Goal: Task Accomplishment & Management: Complete application form

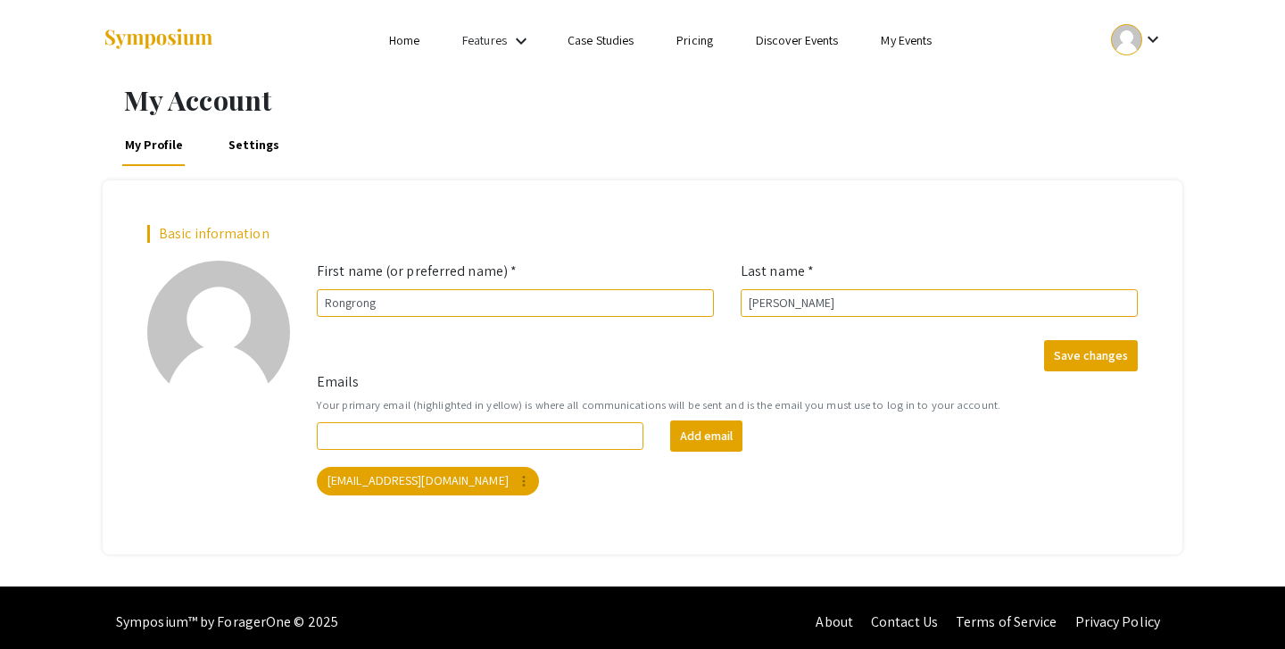
scroll to position [9, 0]
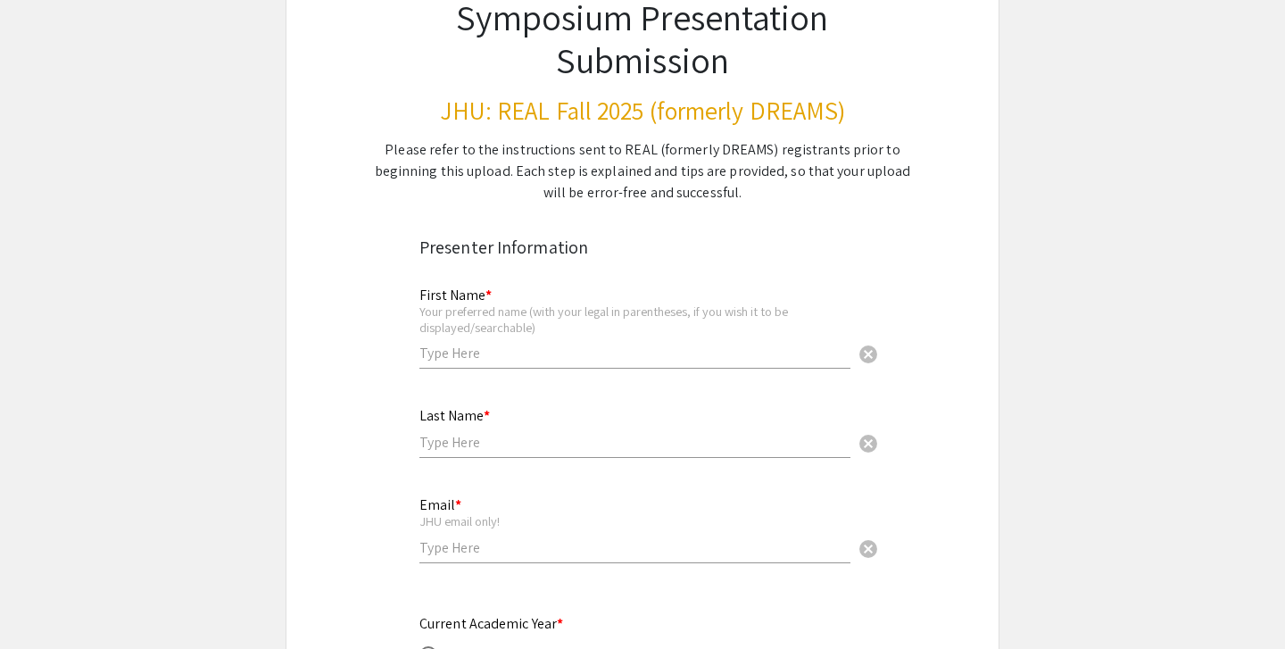
scroll to position [254, 0]
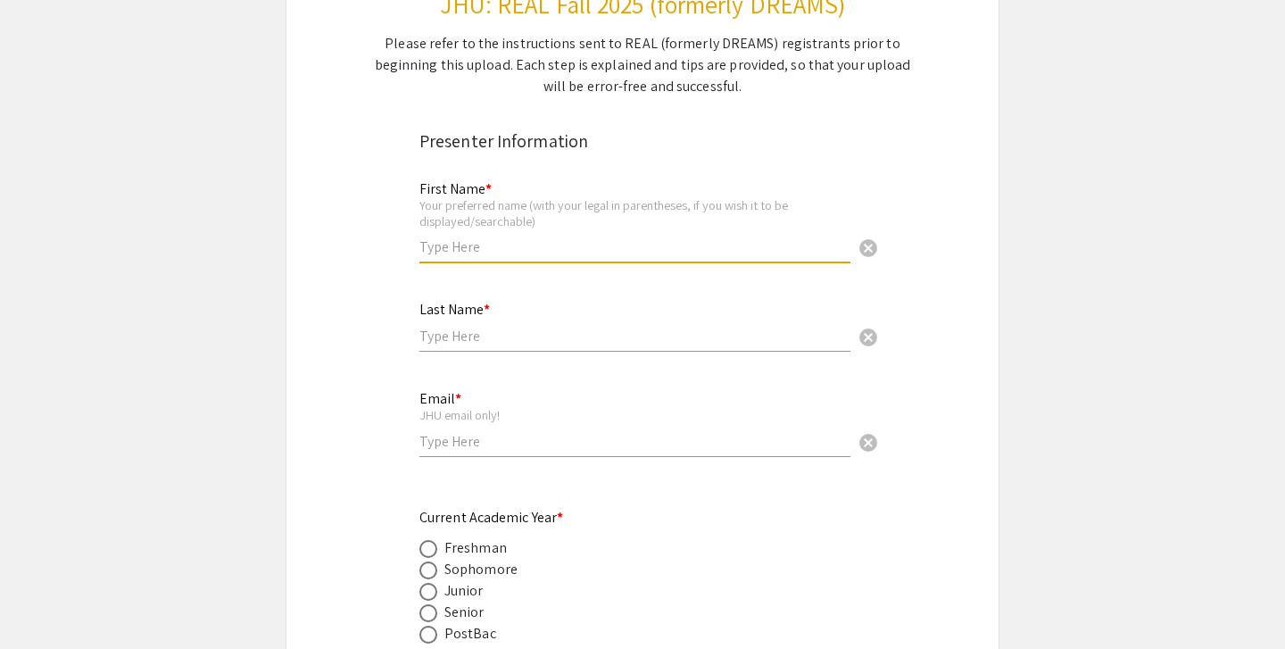
click at [493, 241] on input "text" at bounding box center [634, 246] width 431 height 19
type input "Rongrong"
click at [478, 330] on input "text" at bounding box center [634, 336] width 431 height 19
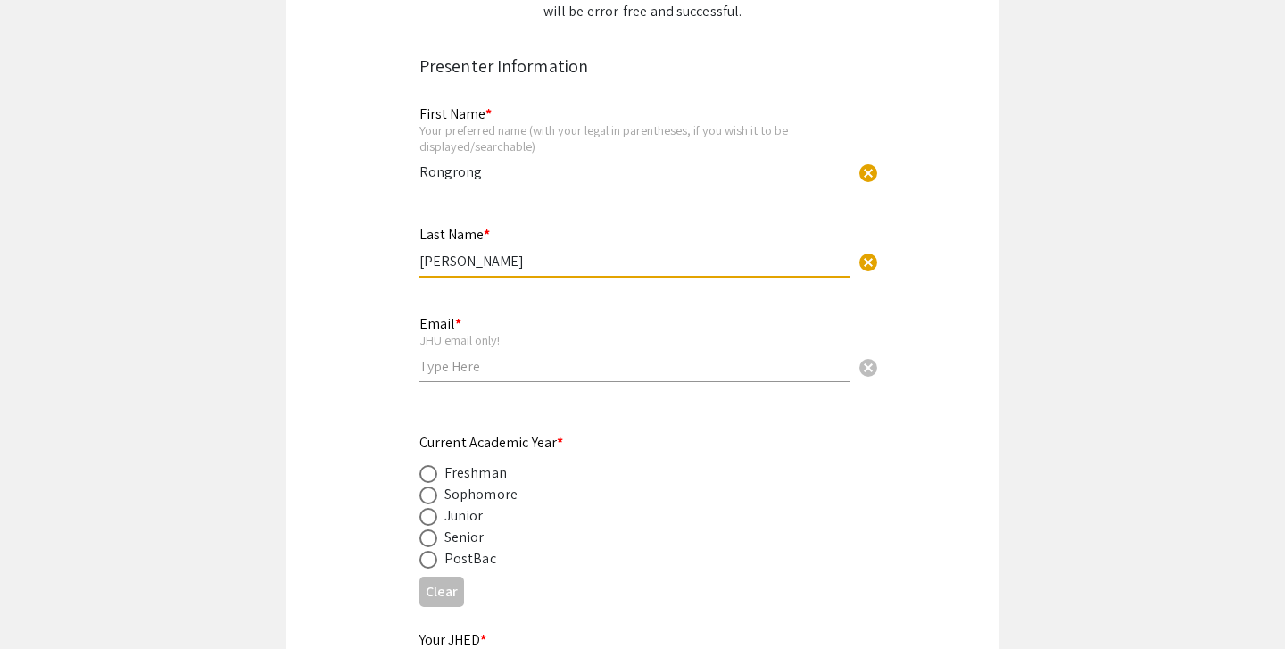
scroll to position [406, 0]
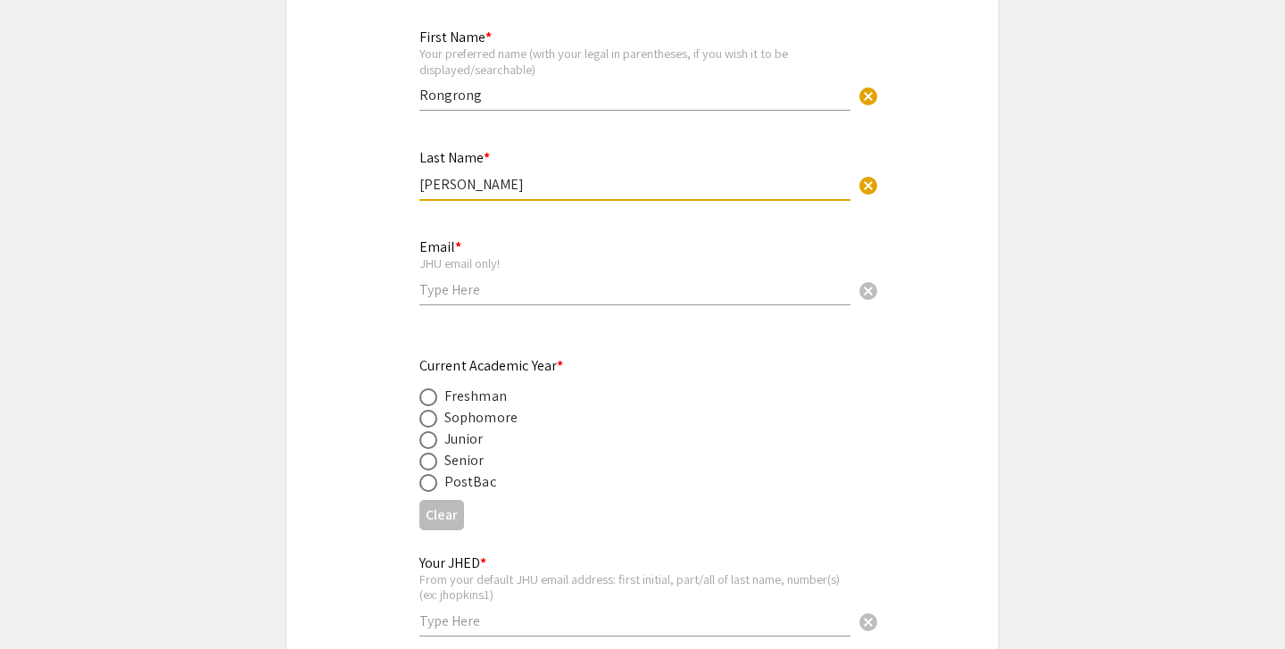
type input "[PERSON_NAME]"
click at [467, 279] on div "Email * JHU email only! cancel" at bounding box center [634, 262] width 431 height 83
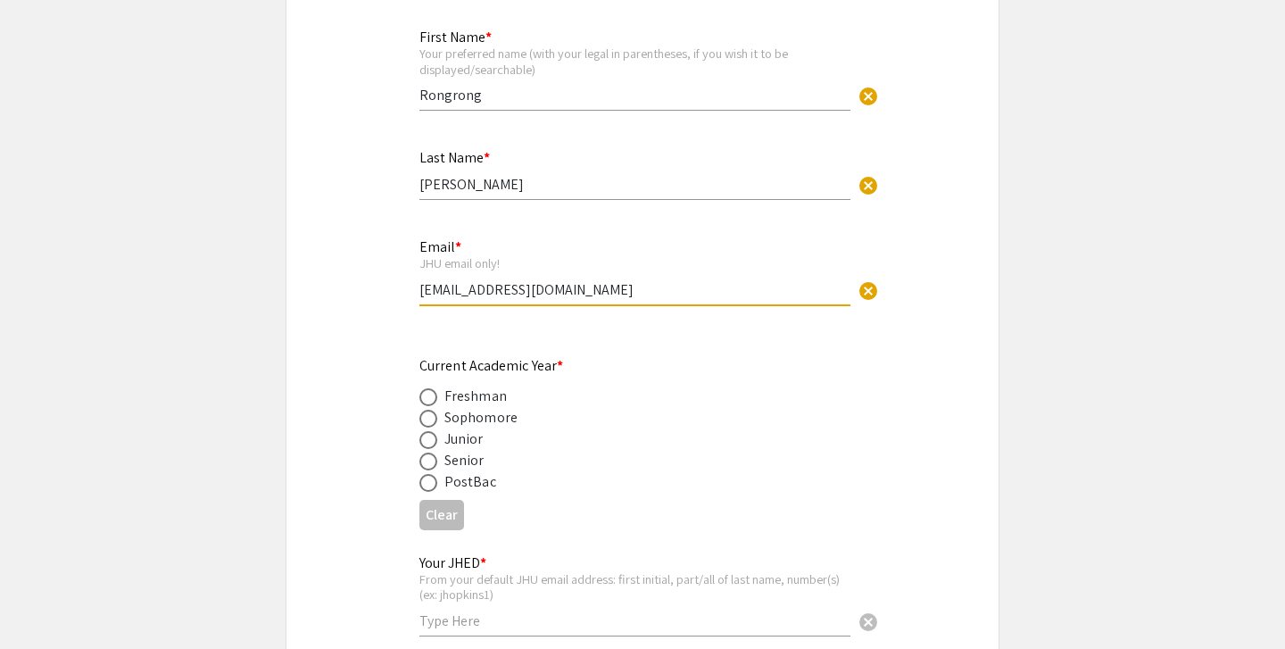
type input "[EMAIL_ADDRESS][DOMAIN_NAME]"
click at [462, 443] on div "Junior" at bounding box center [463, 438] width 39 height 21
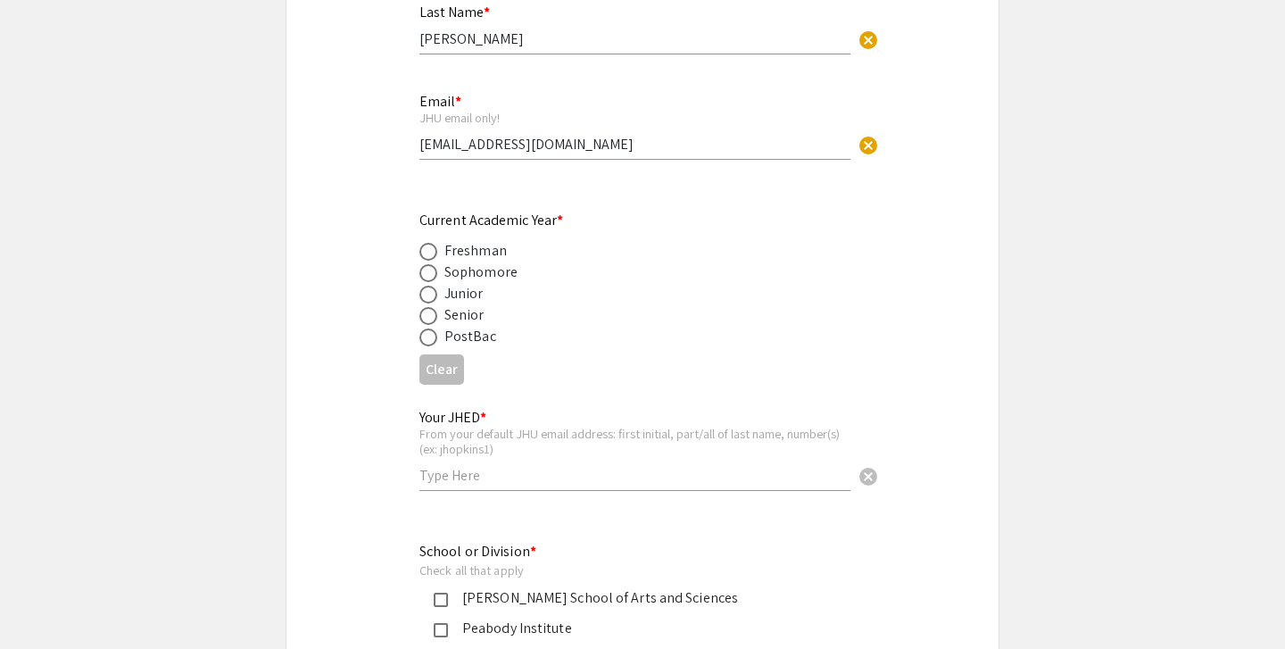
click at [427, 291] on span at bounding box center [428, 294] width 18 height 18
click at [427, 291] on input "radio" at bounding box center [428, 294] width 18 height 18
radio input "true"
click at [447, 490] on div "Your JHED * From your default JHU email address: first initial, part/all of las…" at bounding box center [634, 441] width 431 height 99
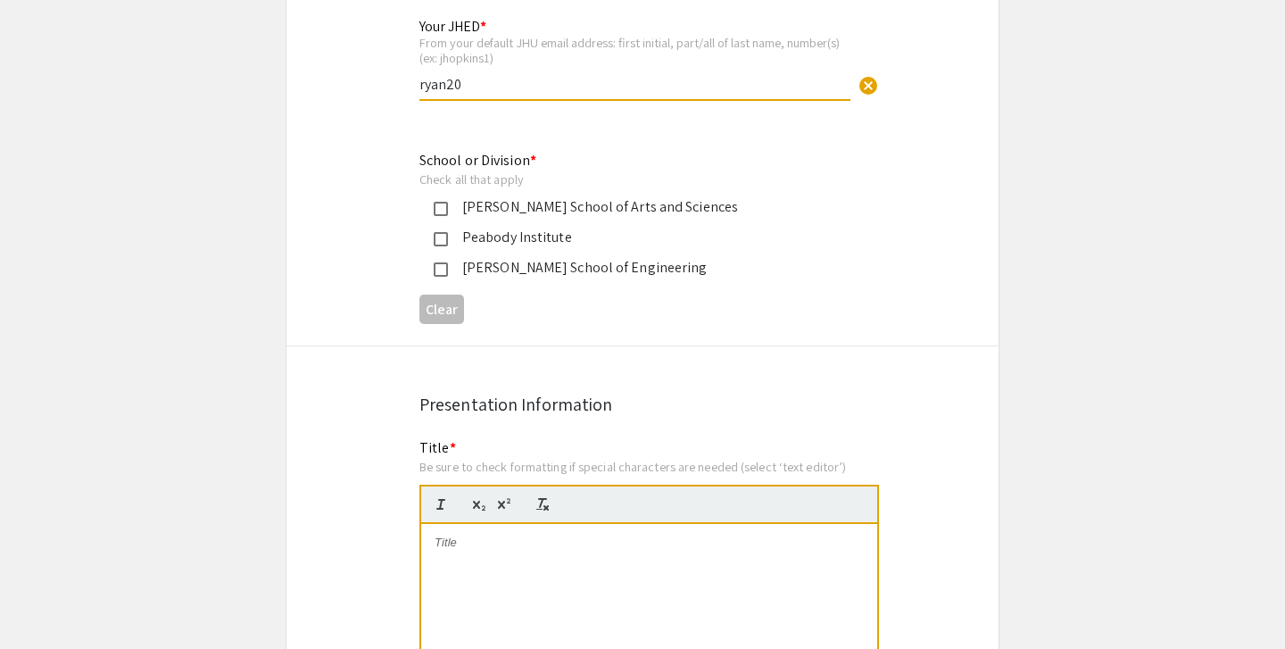
scroll to position [963, 0]
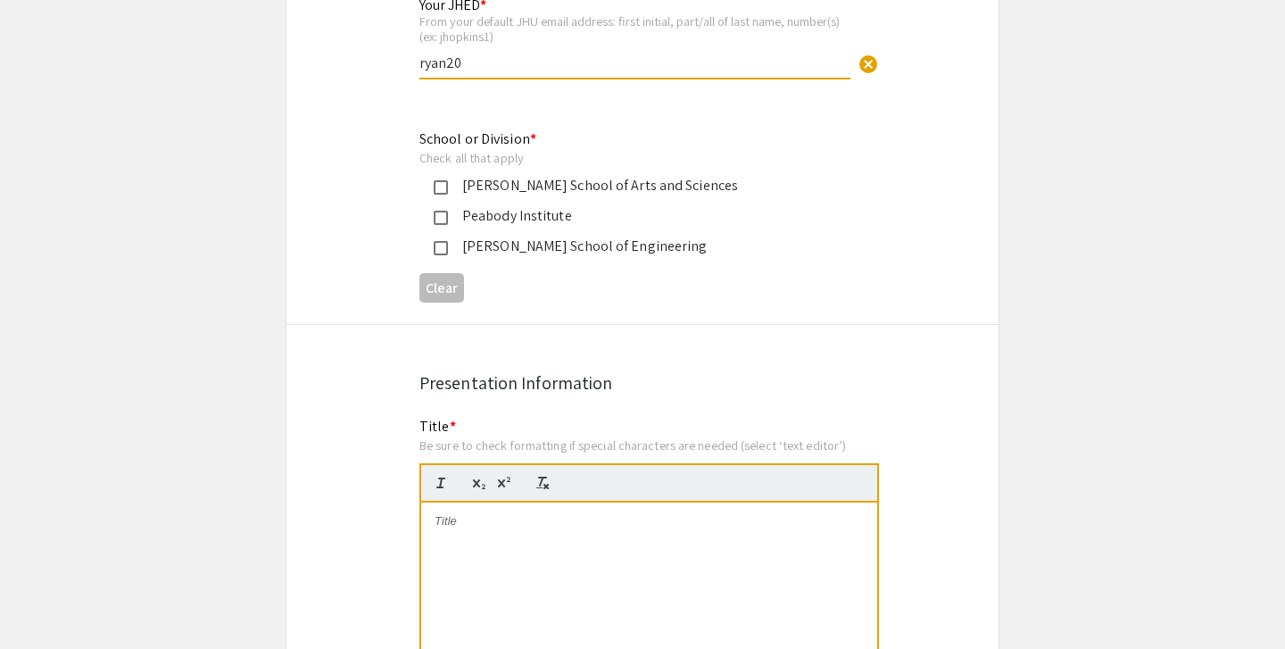
type input "ryan20"
click at [513, 254] on div "Whiting School of Engineering" at bounding box center [635, 246] width 375 height 21
click at [517, 182] on div "Krieger School of Arts and Sciences" at bounding box center [635, 185] width 375 height 21
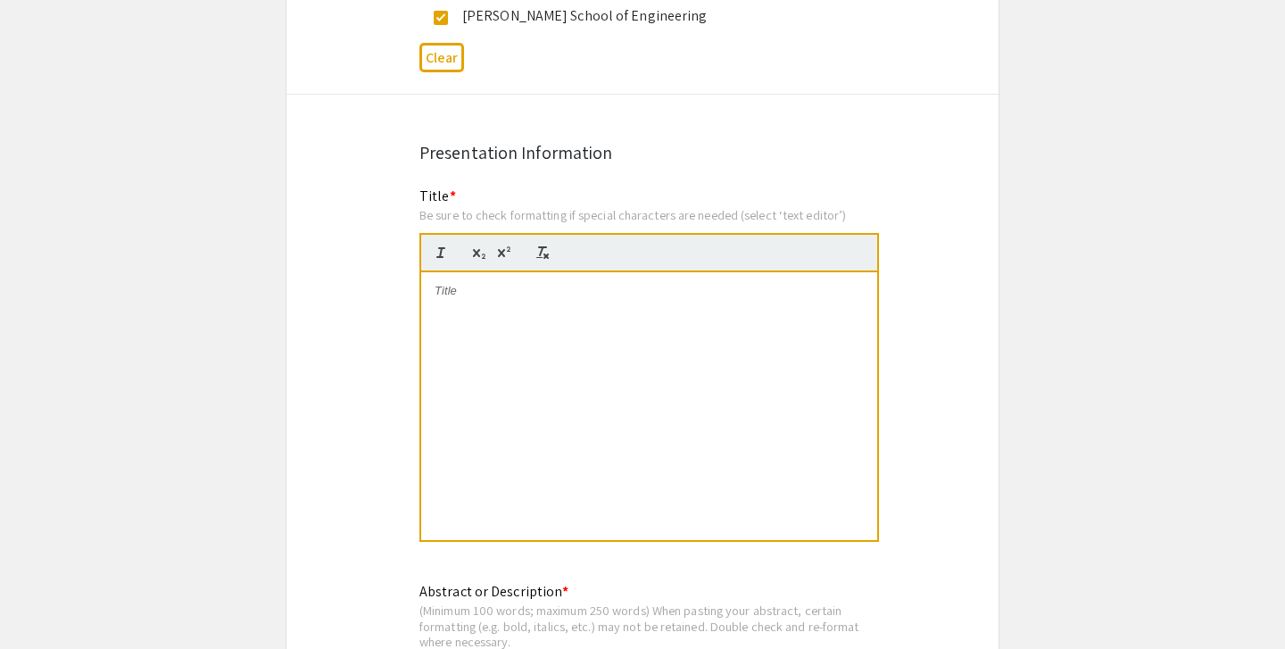
scroll to position [1222, 0]
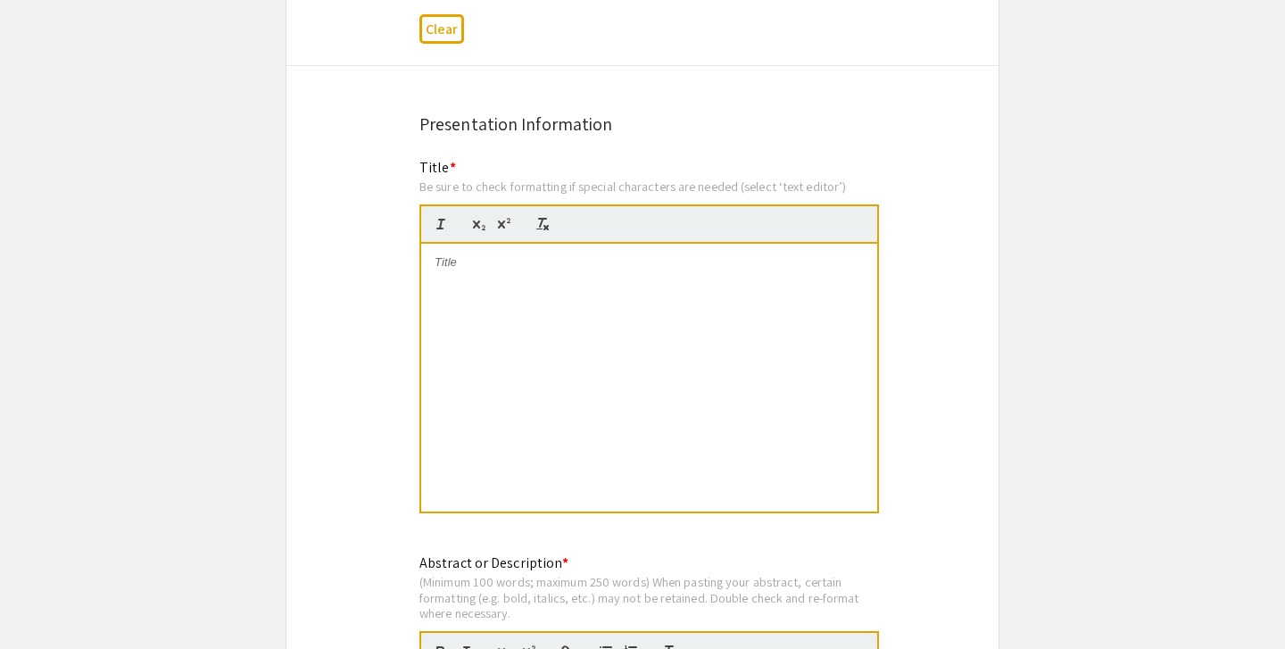
click at [501, 288] on div at bounding box center [649, 378] width 456 height 268
click at [465, 282] on div "Shared Genetic Susceptibility Between Enteric Infection and Colorectal Cance" at bounding box center [649, 378] width 456 height 268
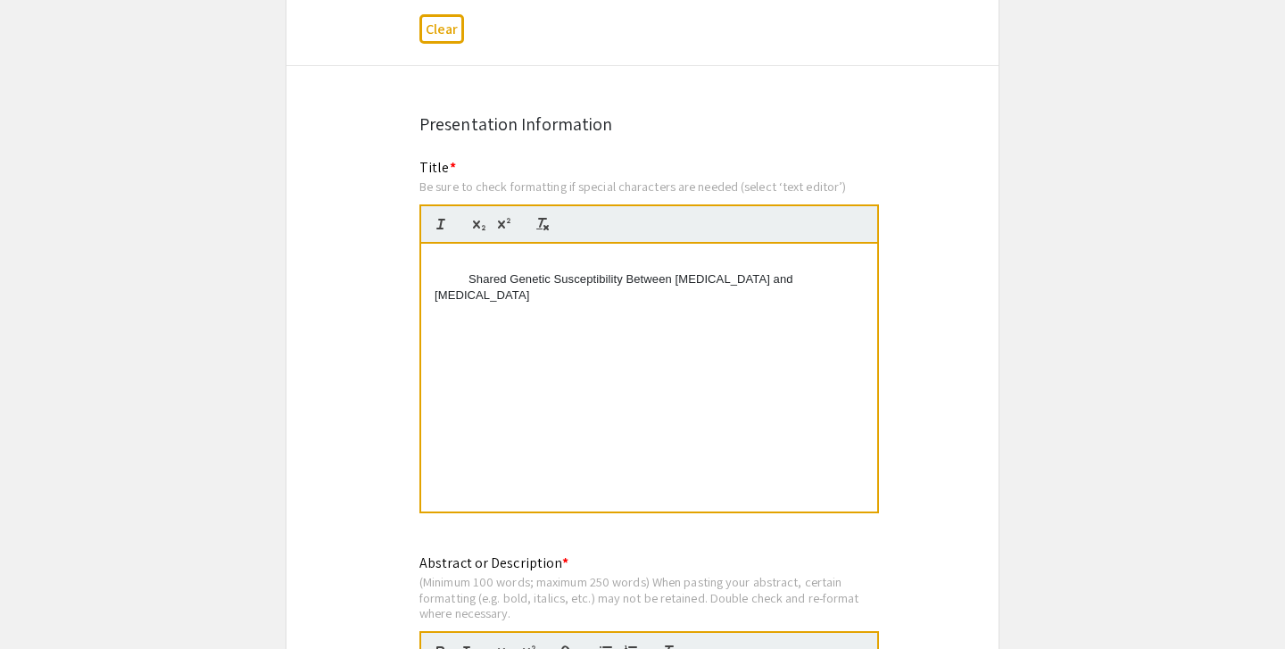
drag, startPoint x: 471, startPoint y: 282, endPoint x: 388, endPoint y: 242, distance: 92.2
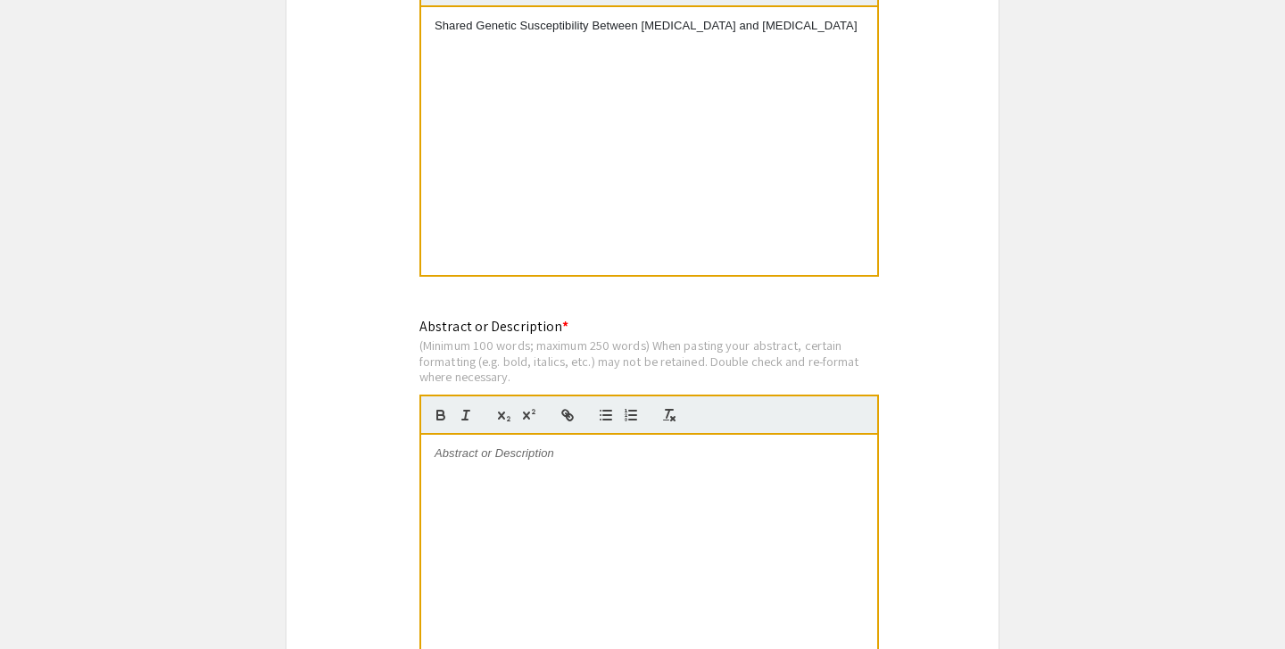
scroll to position [1529, 0]
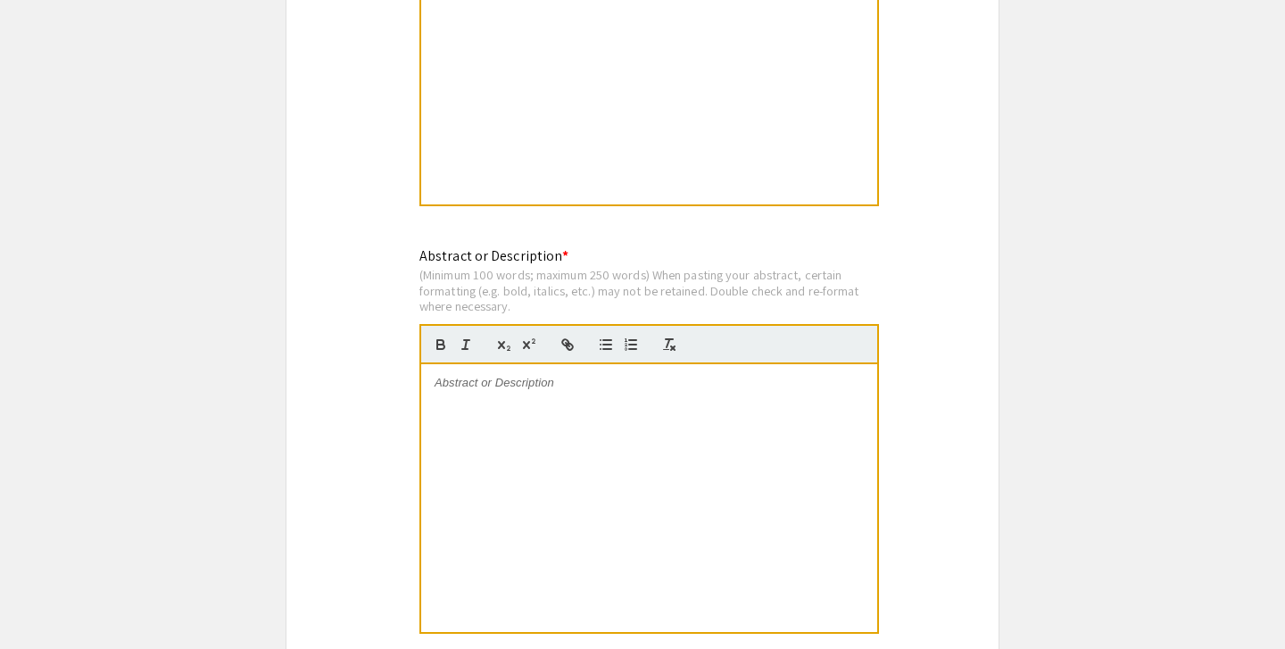
click at [500, 418] on div at bounding box center [649, 498] width 456 height 268
paste div
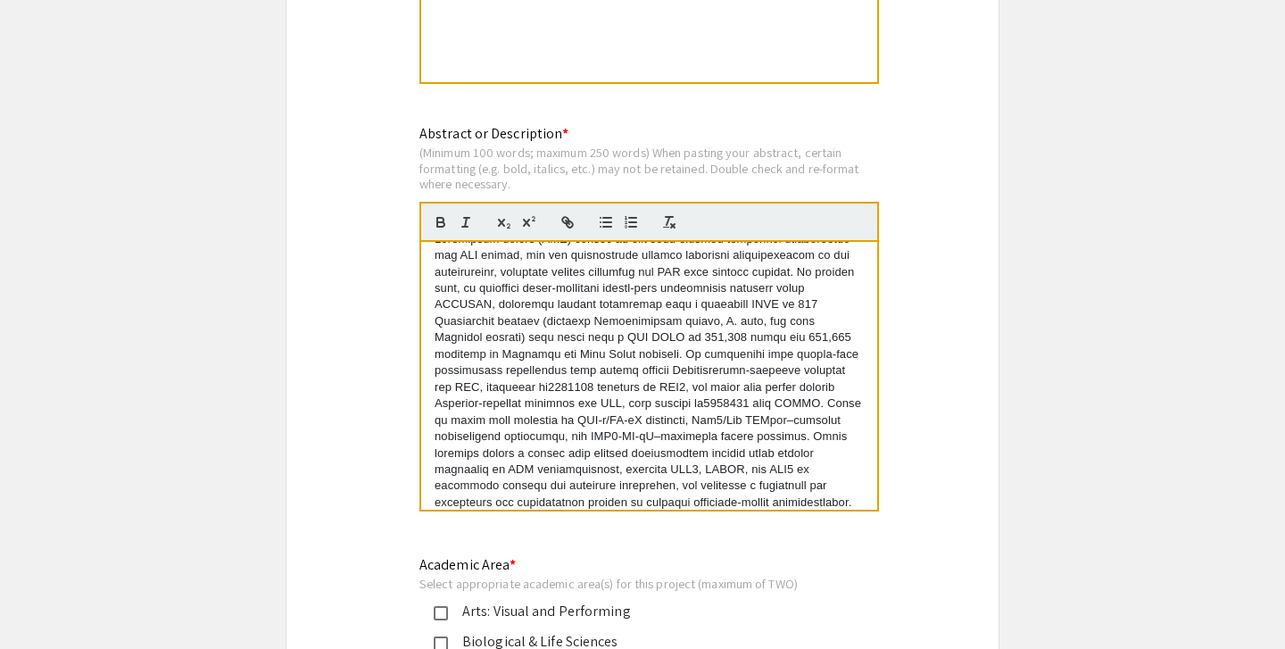
scroll to position [0, 0]
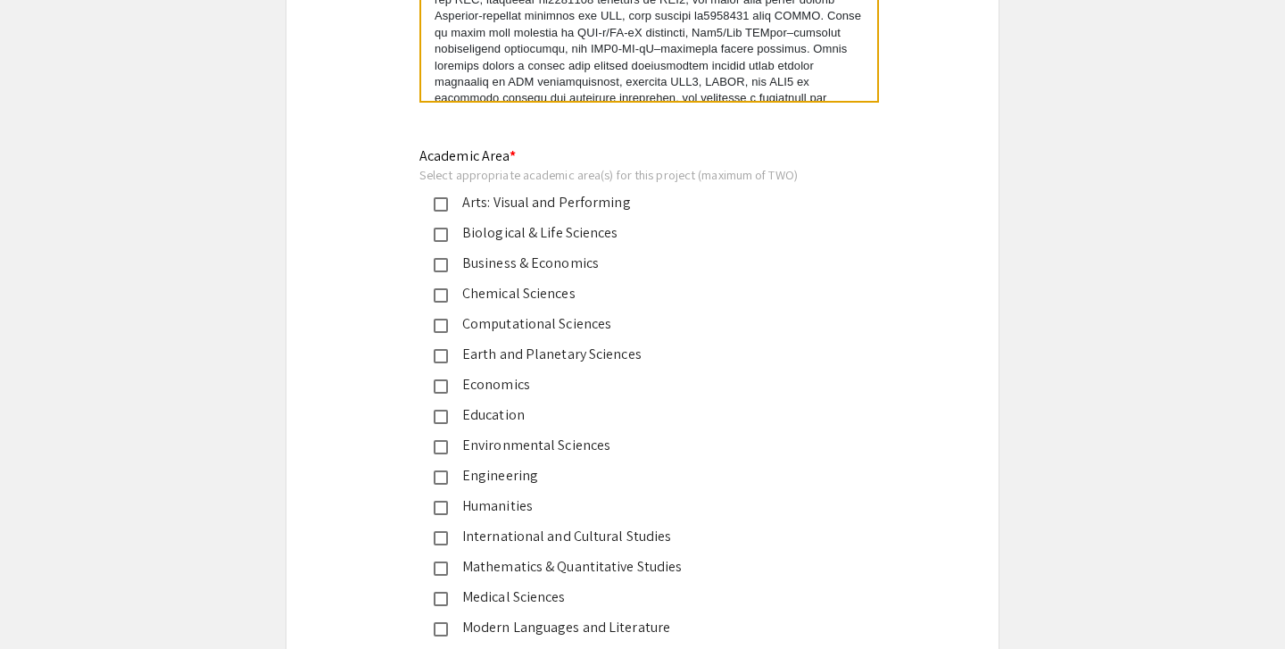
click at [527, 229] on div "Biological & Life Sciences" at bounding box center [635, 232] width 375 height 21
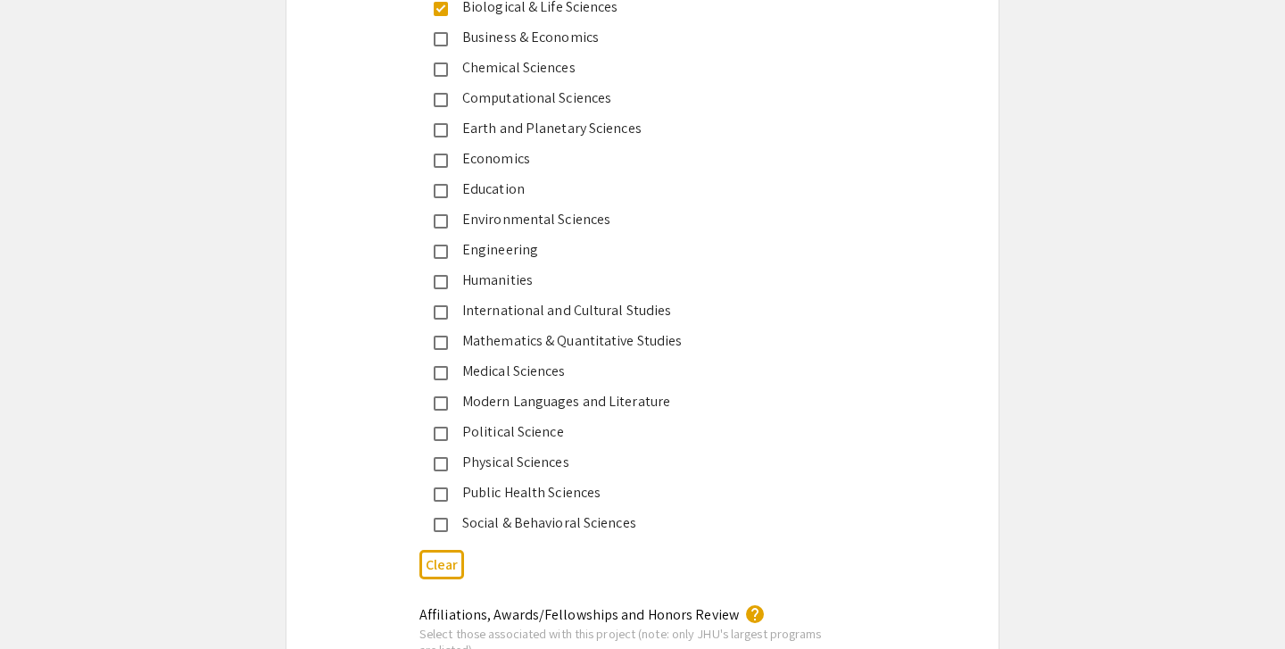
scroll to position [2297, 0]
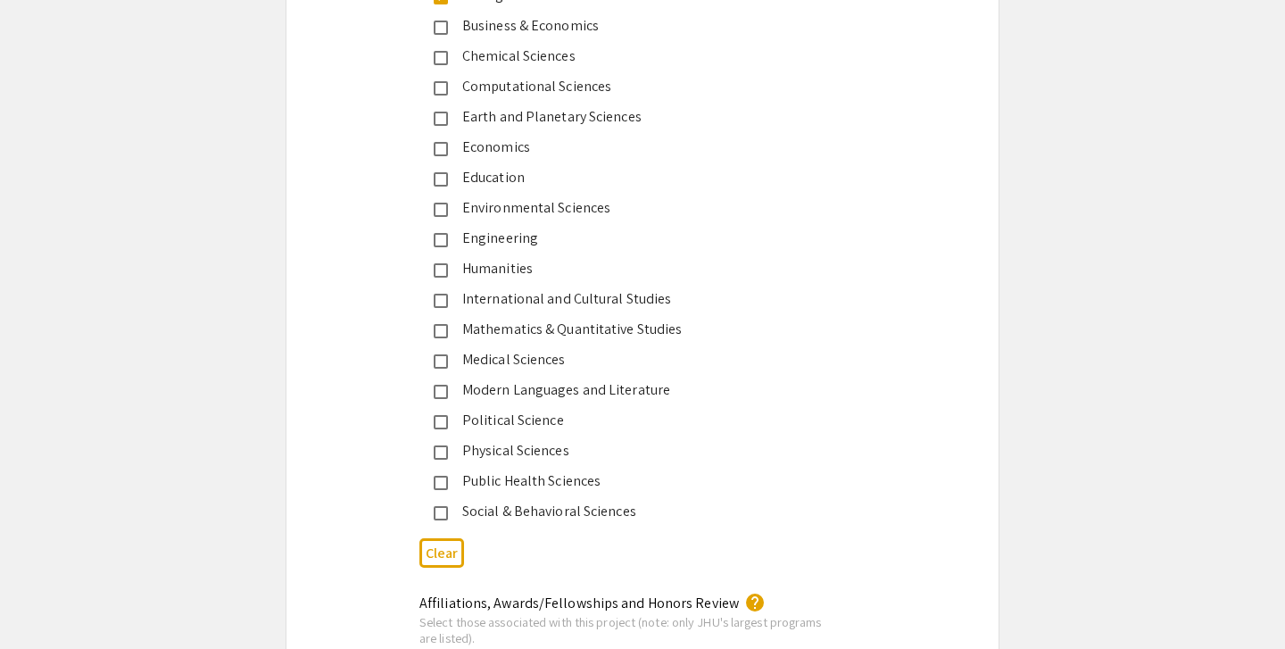
click at [519, 479] on div "Public Health Sciences" at bounding box center [635, 480] width 375 height 21
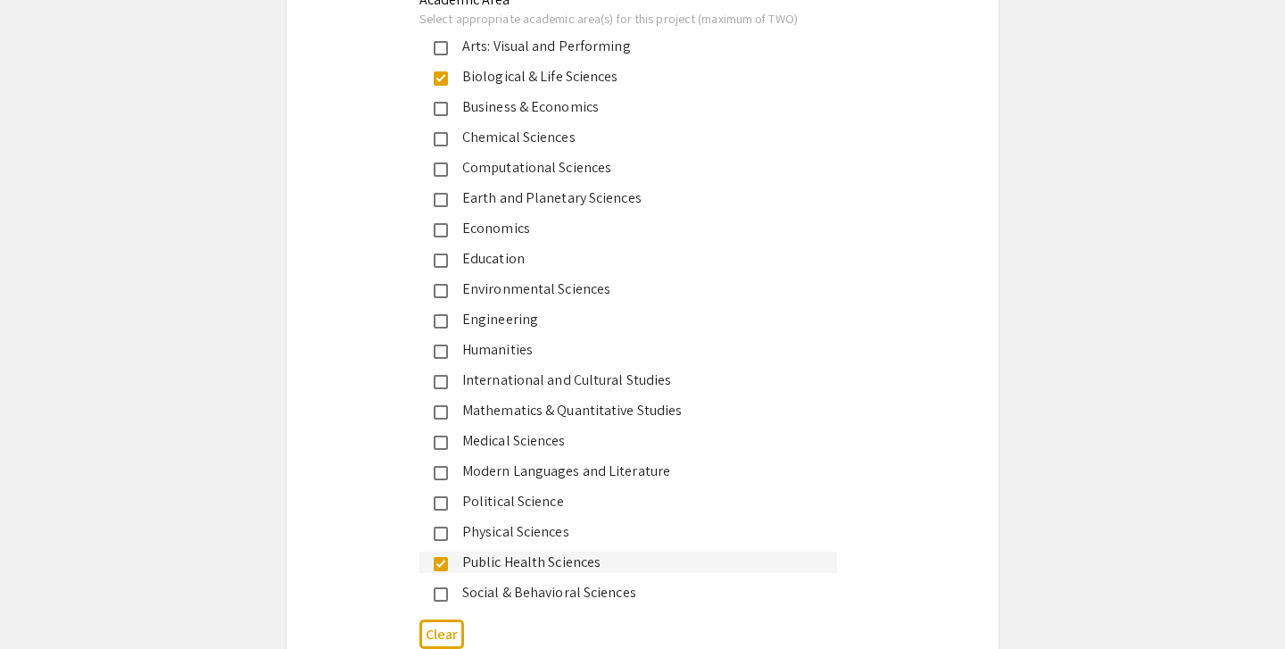
scroll to position [2218, 0]
click at [541, 170] on div "Computational Sciences" at bounding box center [635, 165] width 375 height 21
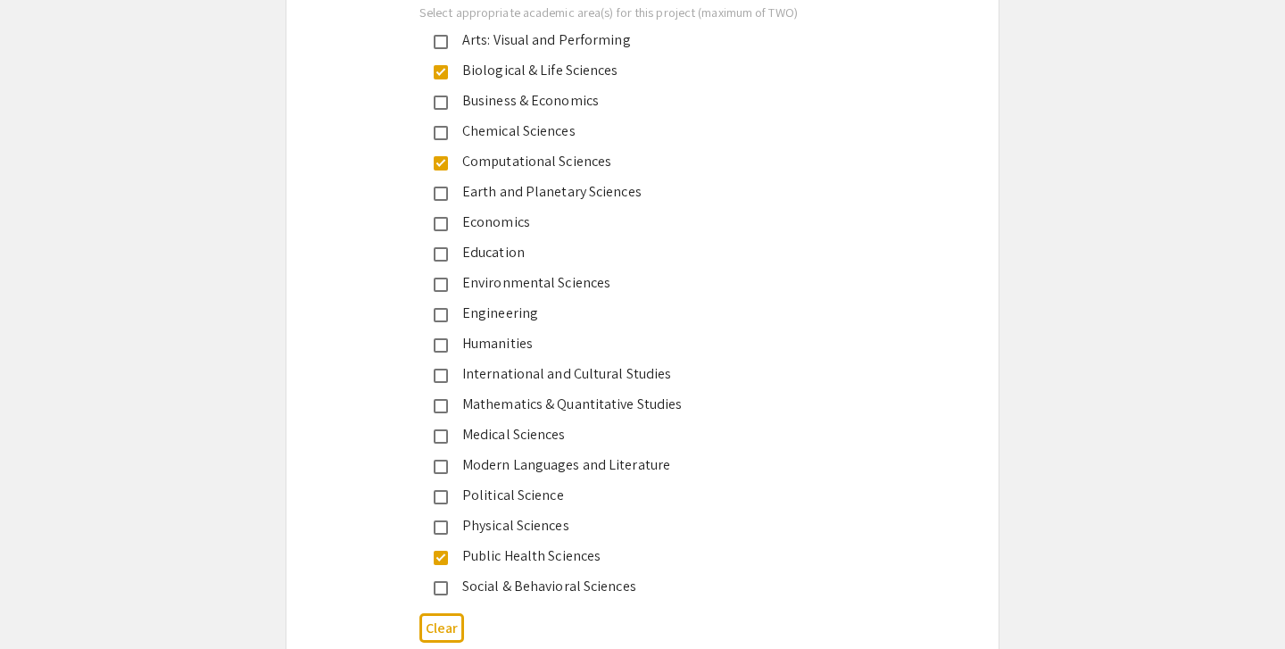
click at [541, 165] on div "Computational Sciences" at bounding box center [635, 161] width 375 height 21
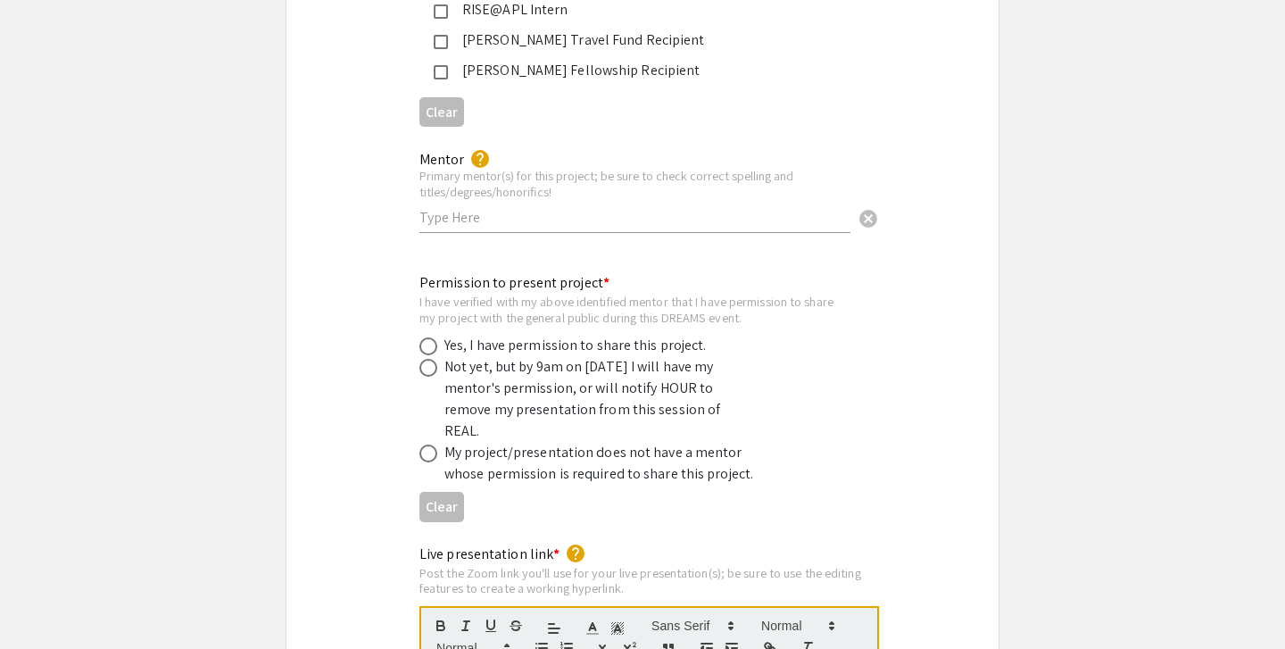
scroll to position [3281, 0]
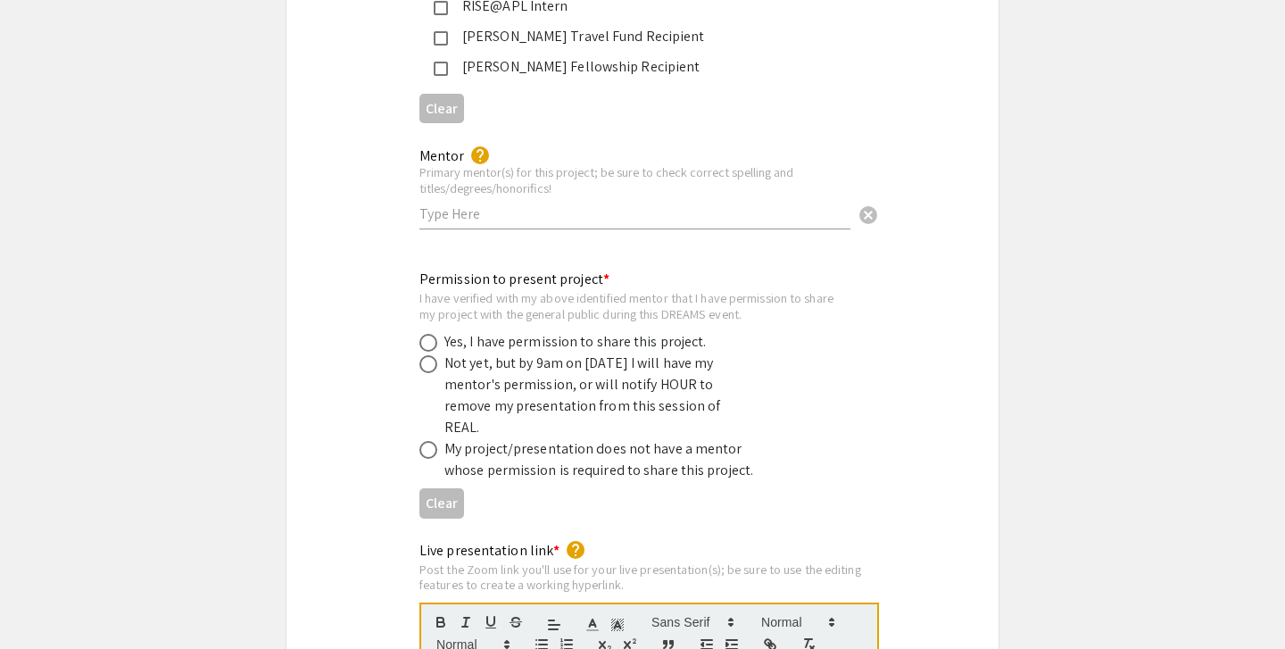
click at [500, 210] on div "Mentor help Primary mentor(s) for this project; be sure to check correct spelli…" at bounding box center [634, 179] width 431 height 99
paste input "Priya Duggal, MPH, PhD"
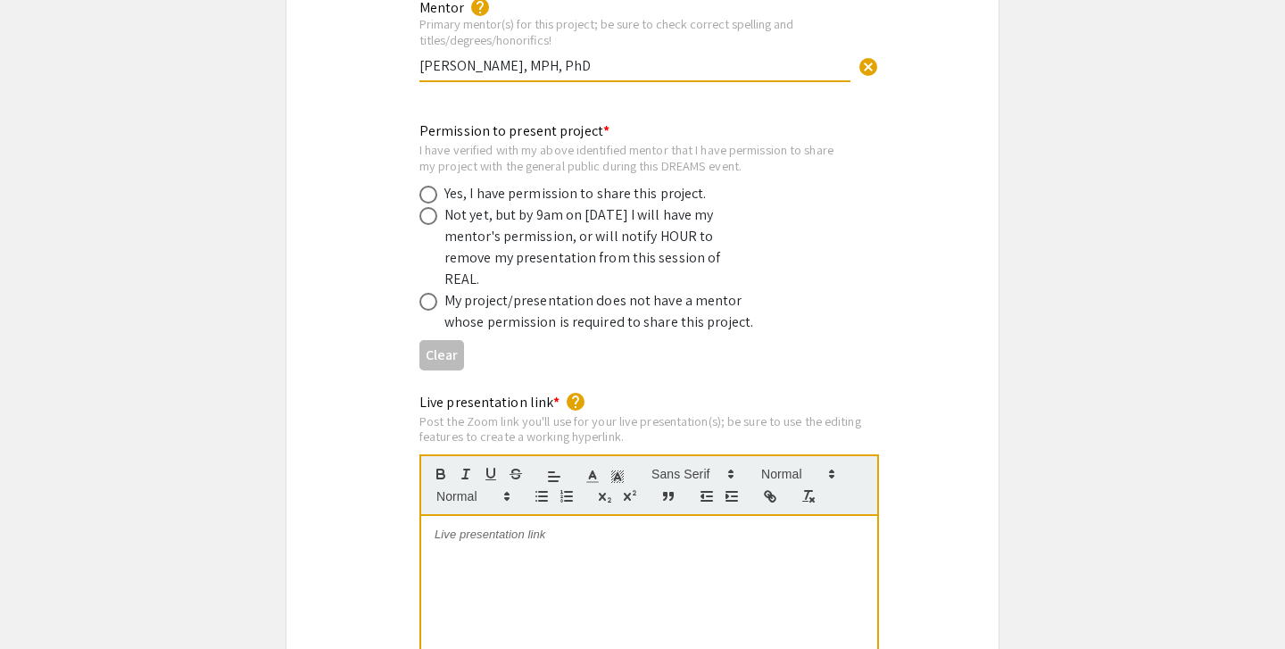
scroll to position [3433, 0]
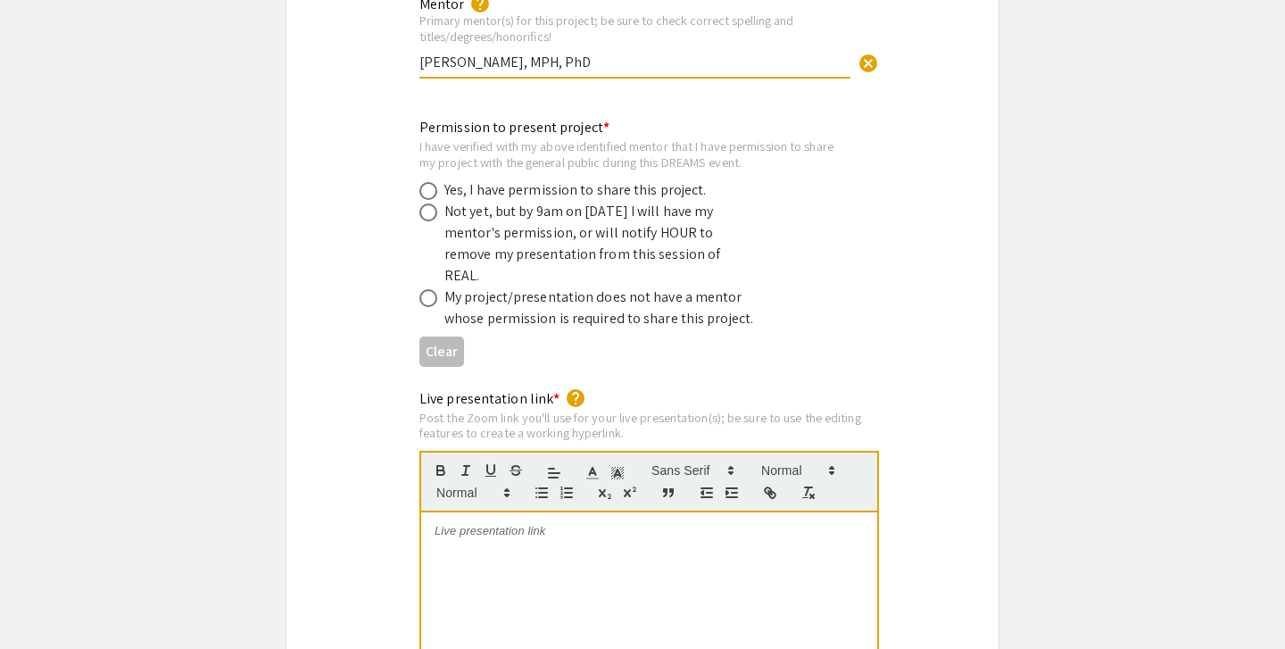
type input "Priya Duggal, MPH, PhD"
click at [539, 179] on div "Yes, I have permission to share this project." at bounding box center [575, 189] width 262 height 21
click at [426, 182] on span at bounding box center [428, 191] width 18 height 18
click at [426, 182] on input "radio" at bounding box center [428, 191] width 18 height 18
radio input "true"
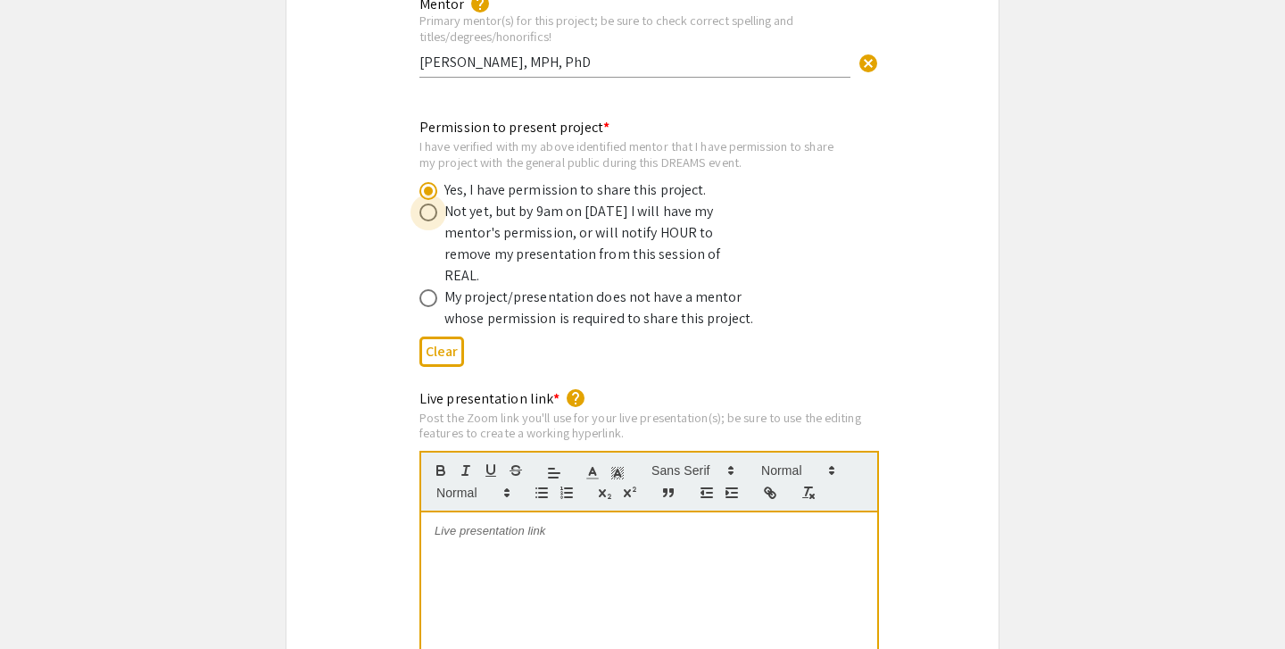
click at [434, 203] on span at bounding box center [428, 212] width 18 height 18
click at [434, 203] on input "radio" at bounding box center [428, 212] width 18 height 18
radio input "true"
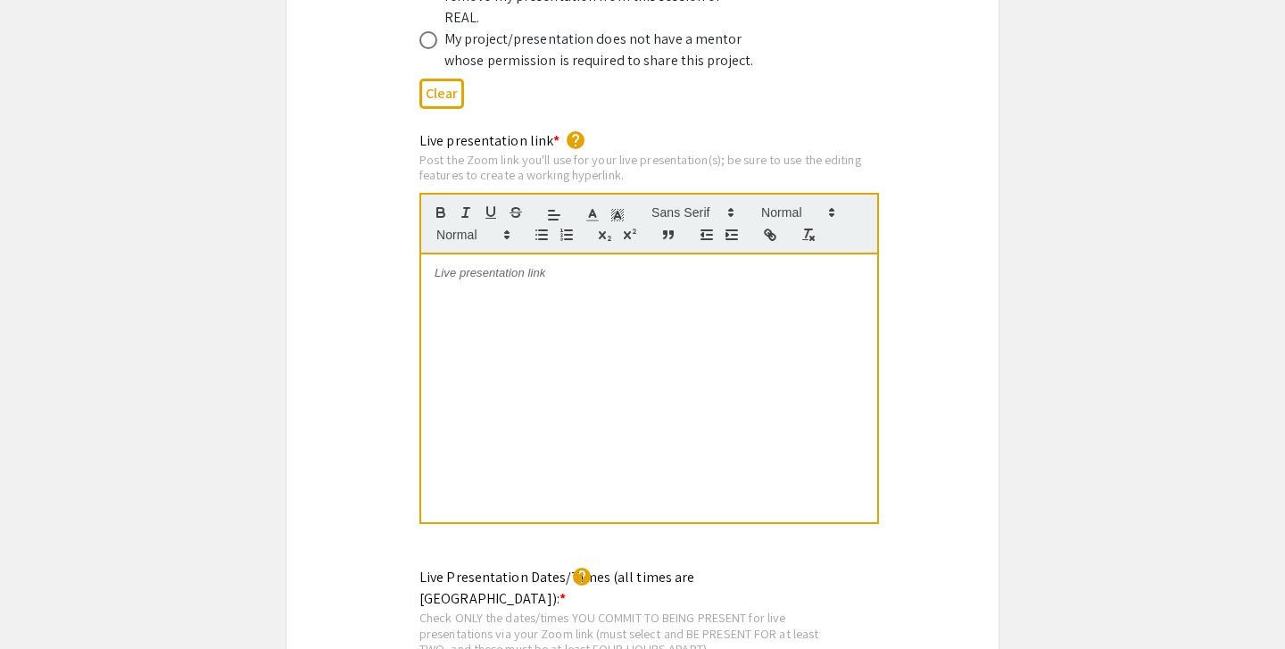
scroll to position [3721, 0]
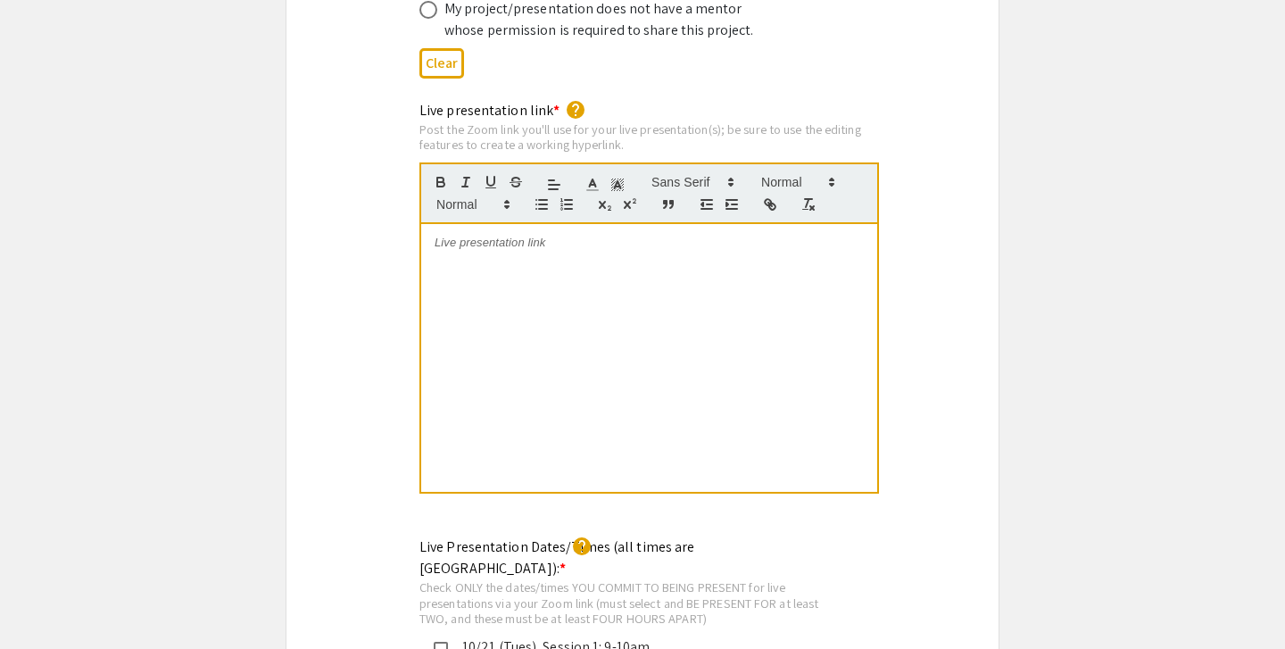
click at [476, 244] on div at bounding box center [649, 358] width 456 height 268
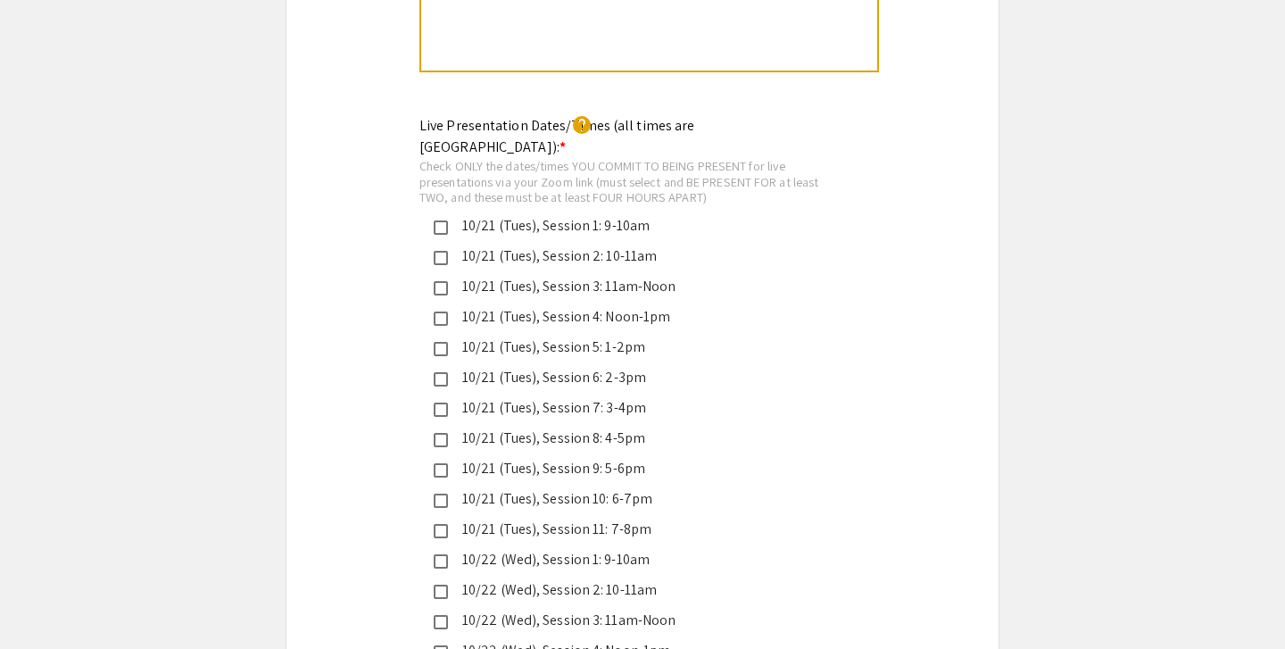
scroll to position [4150, 0]
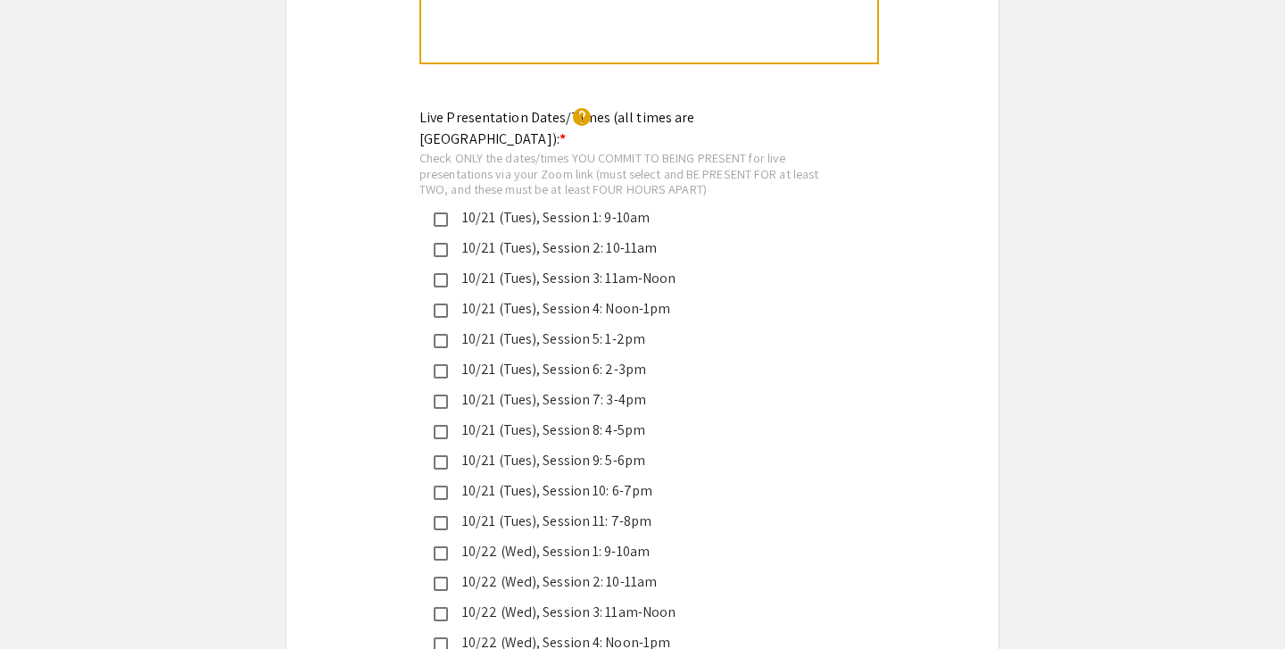
click at [614, 207] on div "10/21 (Tues), Session 1: 9-10am" at bounding box center [635, 217] width 375 height 21
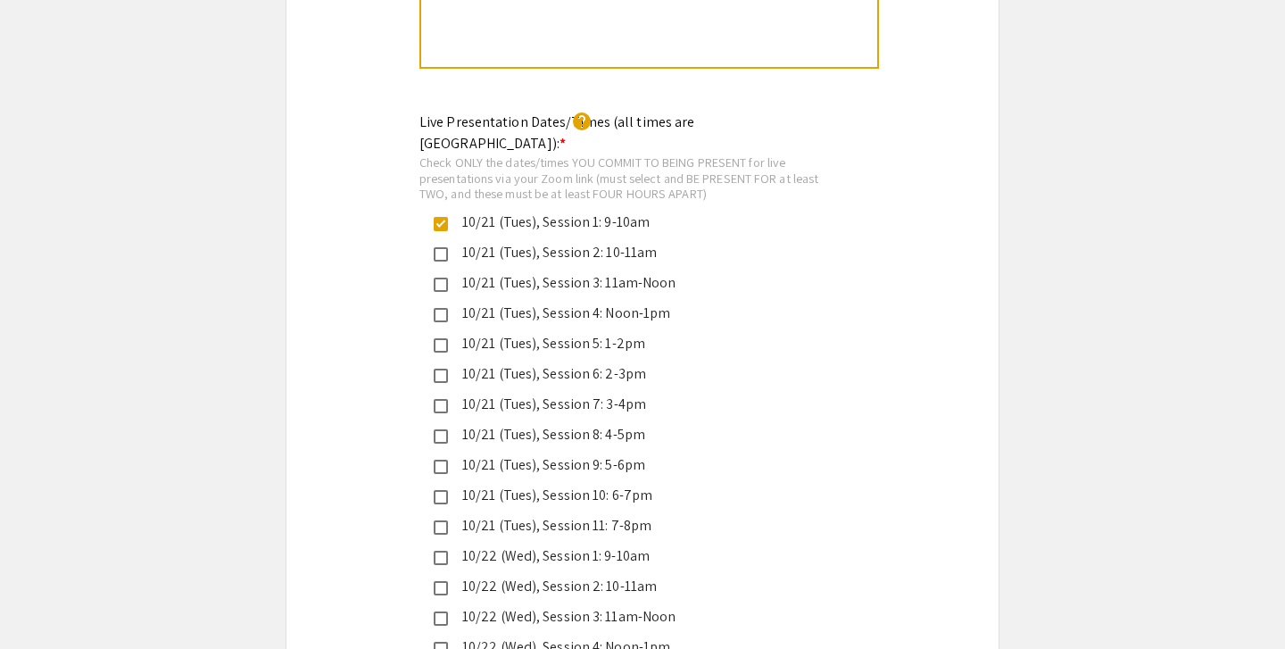
click at [600, 393] on div "10/21 (Tues), Session 7: 3-4pm" at bounding box center [635, 403] width 375 height 21
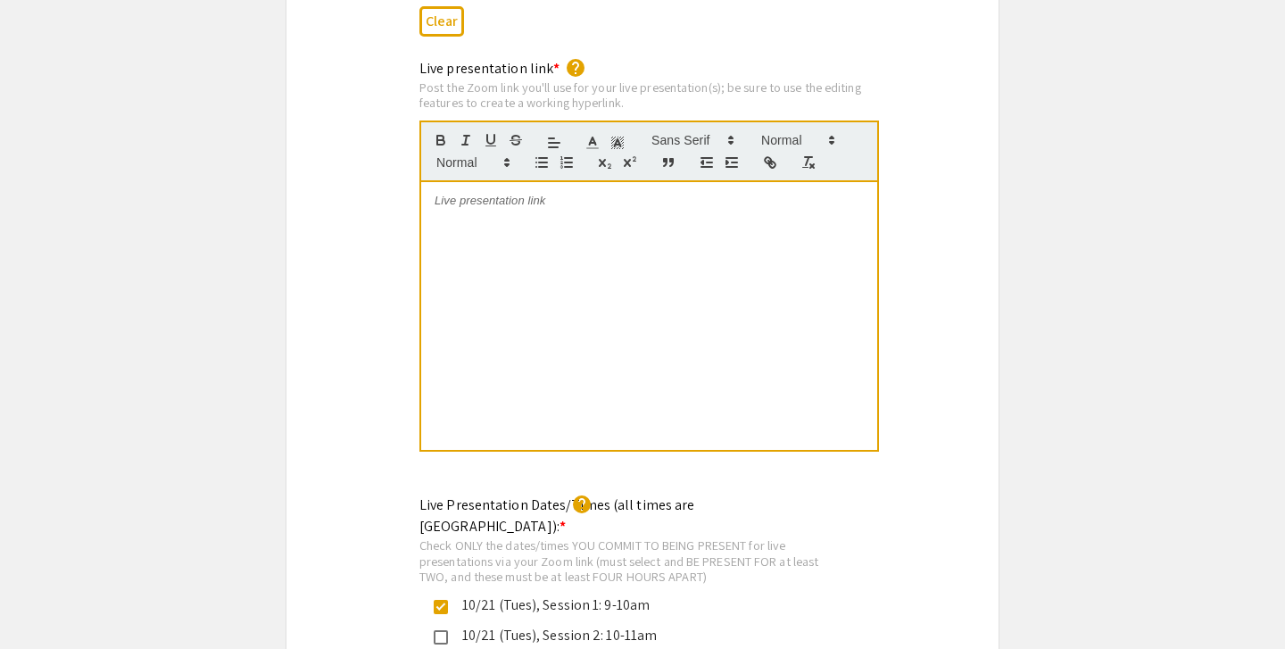
scroll to position [3743, 0]
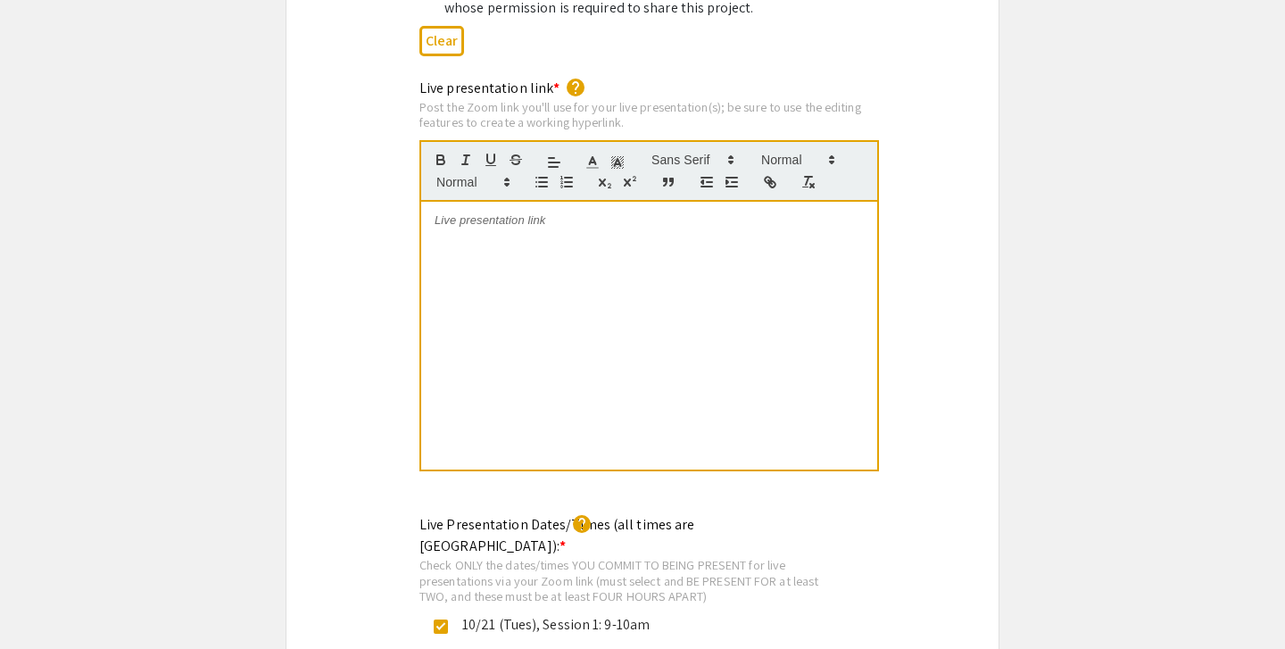
click at [497, 256] on div at bounding box center [649, 336] width 456 height 268
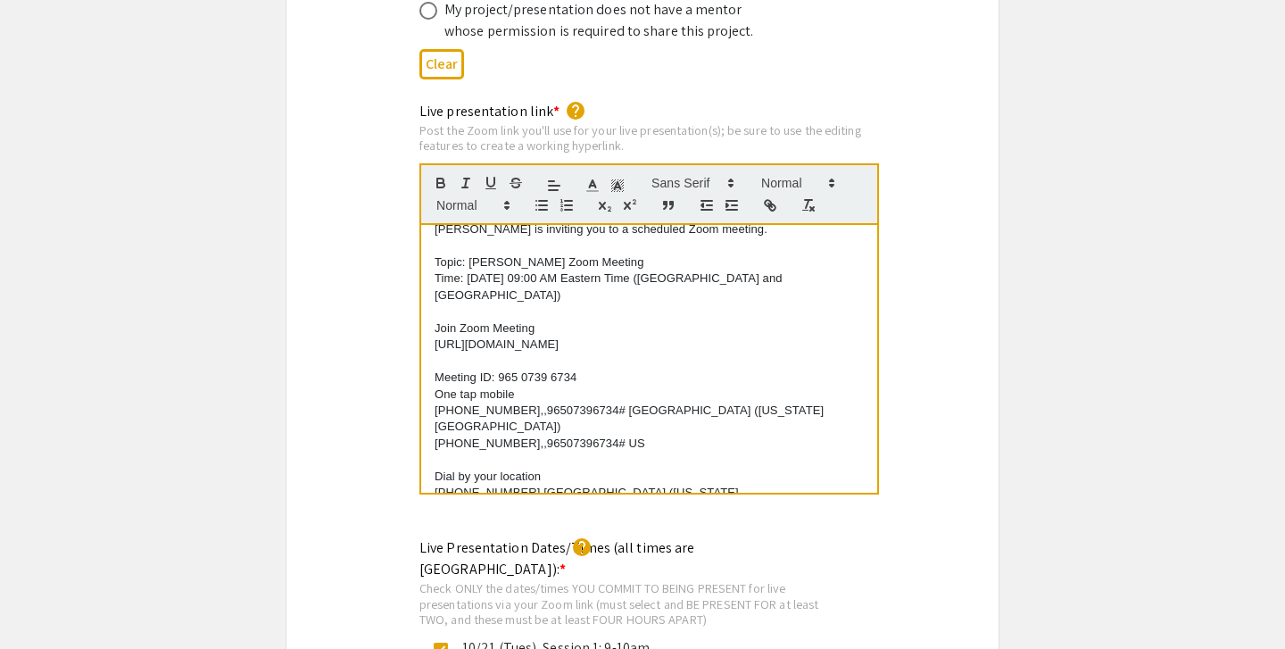
scroll to position [0, 0]
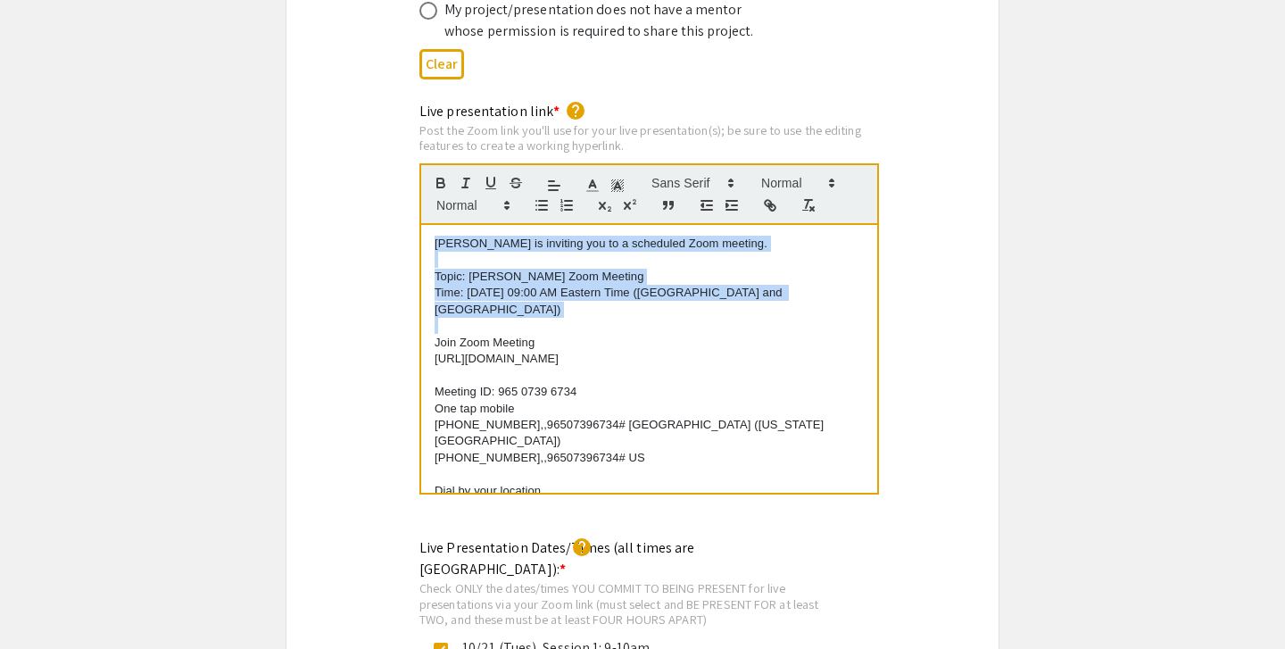
drag, startPoint x: 434, startPoint y: 203, endPoint x: 772, endPoint y: 273, distance: 344.5
click at [772, 273] on div "Rongrong Yan is inviting you to a scheduled Zoom meeting. Topic: Rongrong Yan's…" at bounding box center [649, 359] width 456 height 268
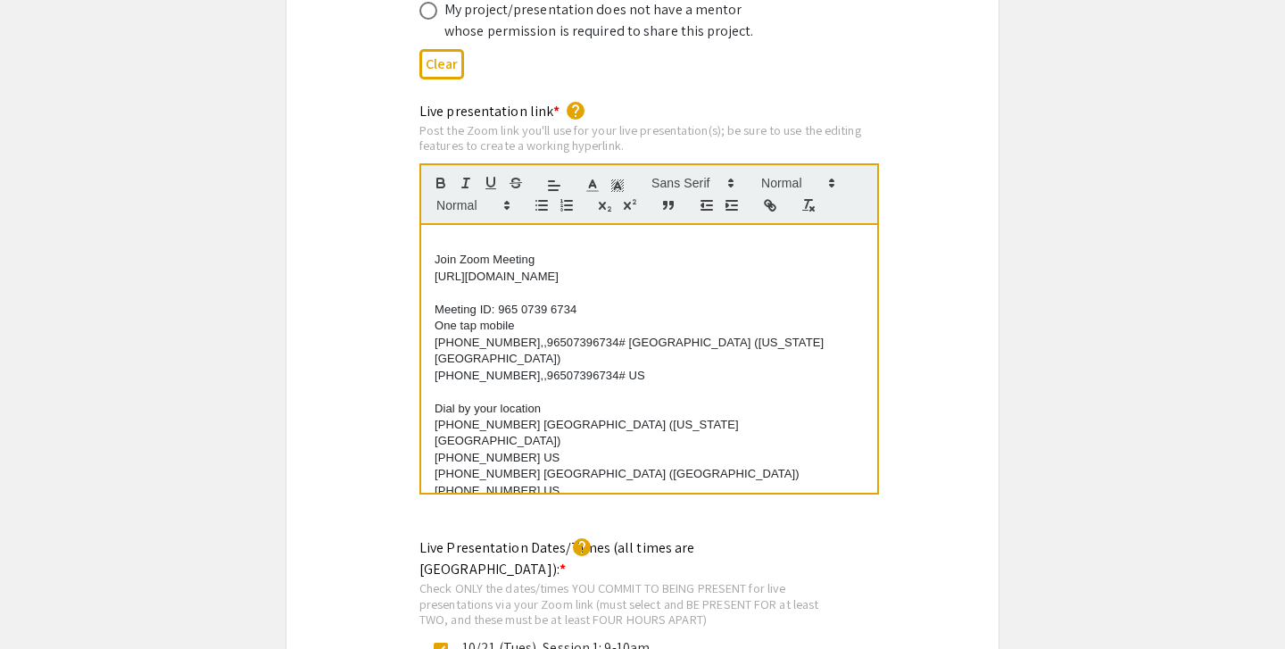
click at [552, 236] on p at bounding box center [648, 244] width 429 height 16
drag, startPoint x: 552, startPoint y: 226, endPoint x: 384, endPoint y: 224, distance: 168.6
click at [384, 224] on div "Live presentation link * help Post the Zoom link you'll use for your live prese…" at bounding box center [642, 310] width 712 height 419
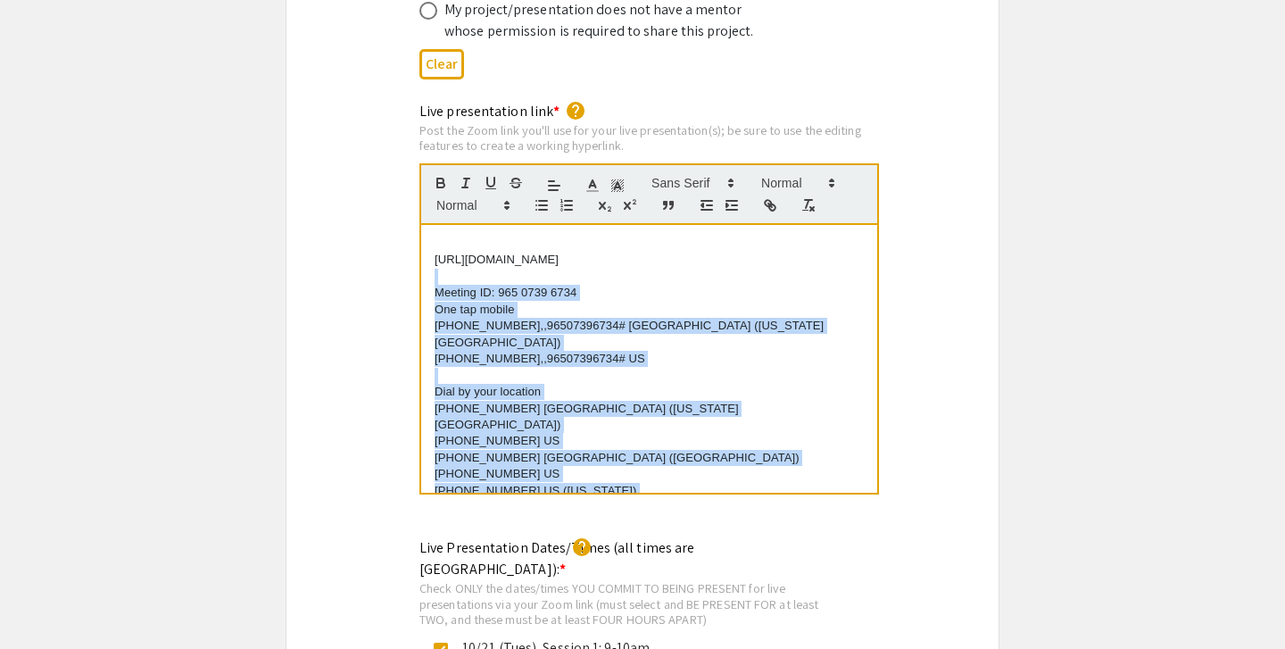
scroll to position [675, 0]
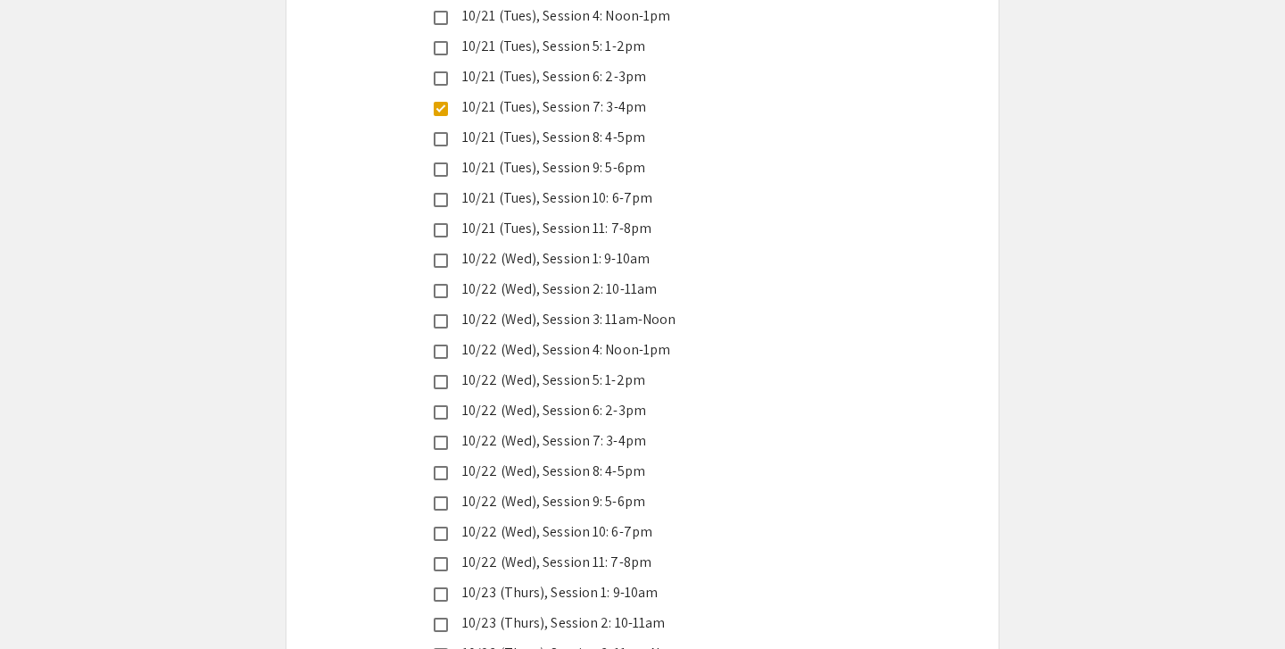
drag, startPoint x: 436, startPoint y: 244, endPoint x: 517, endPoint y: 647, distance: 410.4
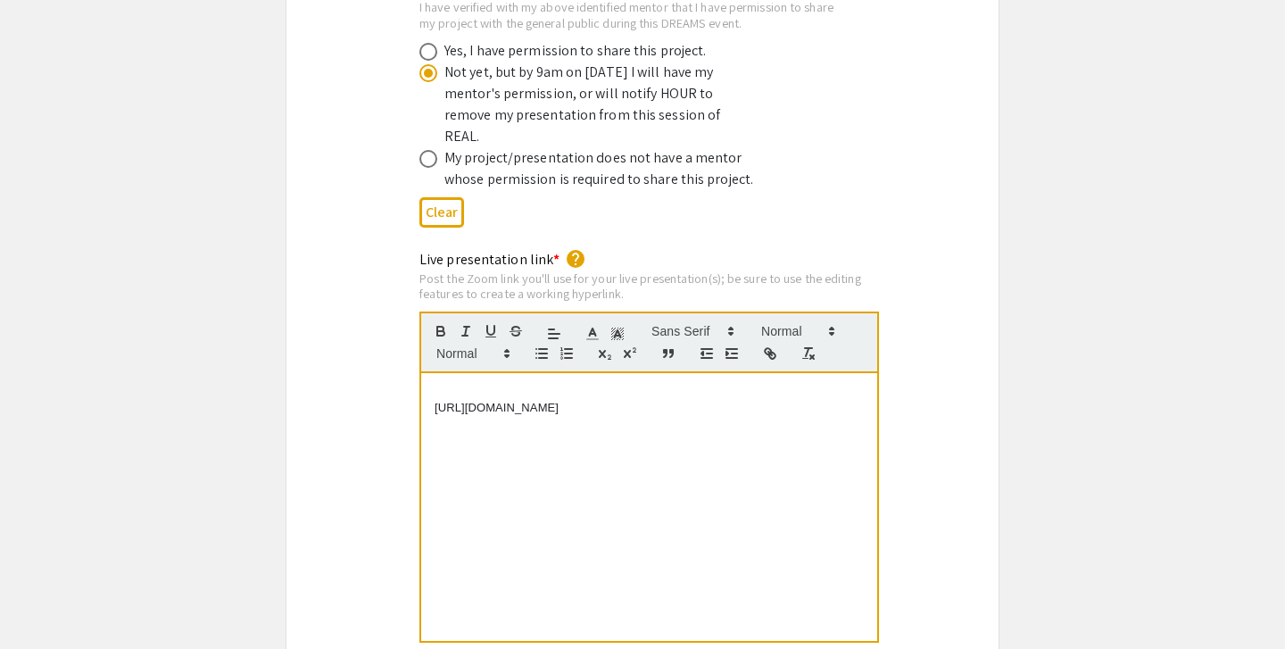
scroll to position [3547, 0]
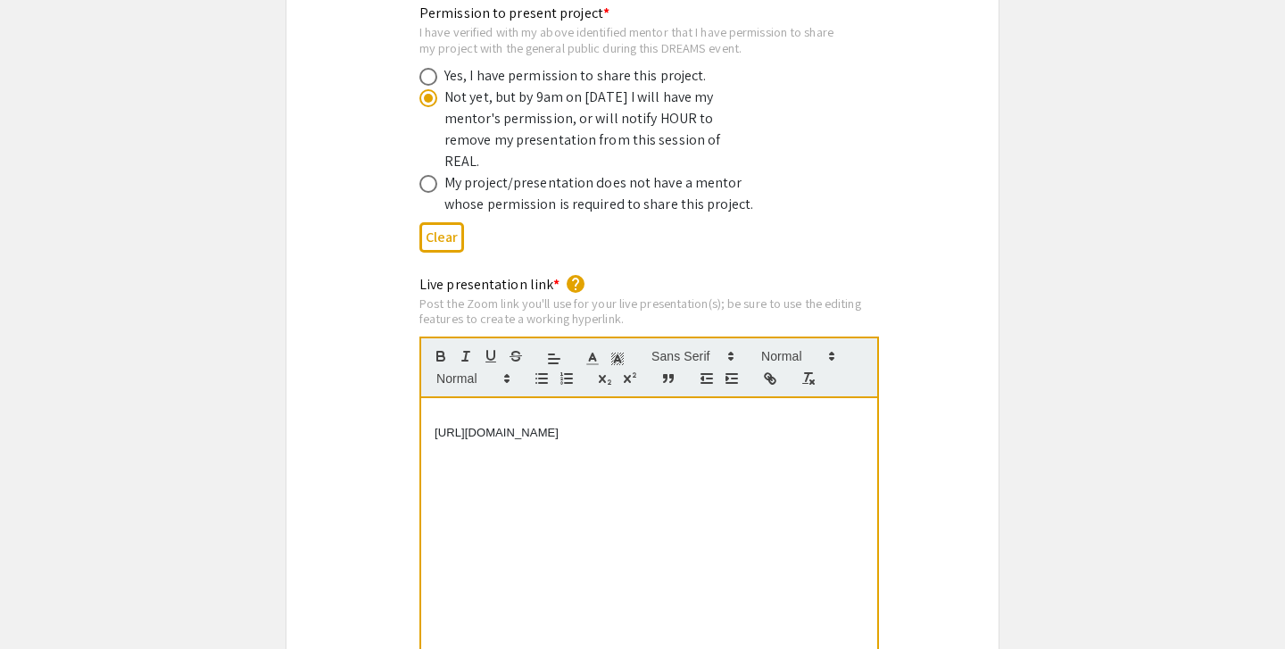
click at [433, 398] on div "https://JHUBlueJays.zoom.us/j/96507396734" at bounding box center [649, 532] width 456 height 268
click at [729, 409] on p "https://JHUBlueJays.zoom.us/j/96507396734" at bounding box center [648, 417] width 429 height 16
click at [465, 425] on p at bounding box center [648, 433] width 429 height 16
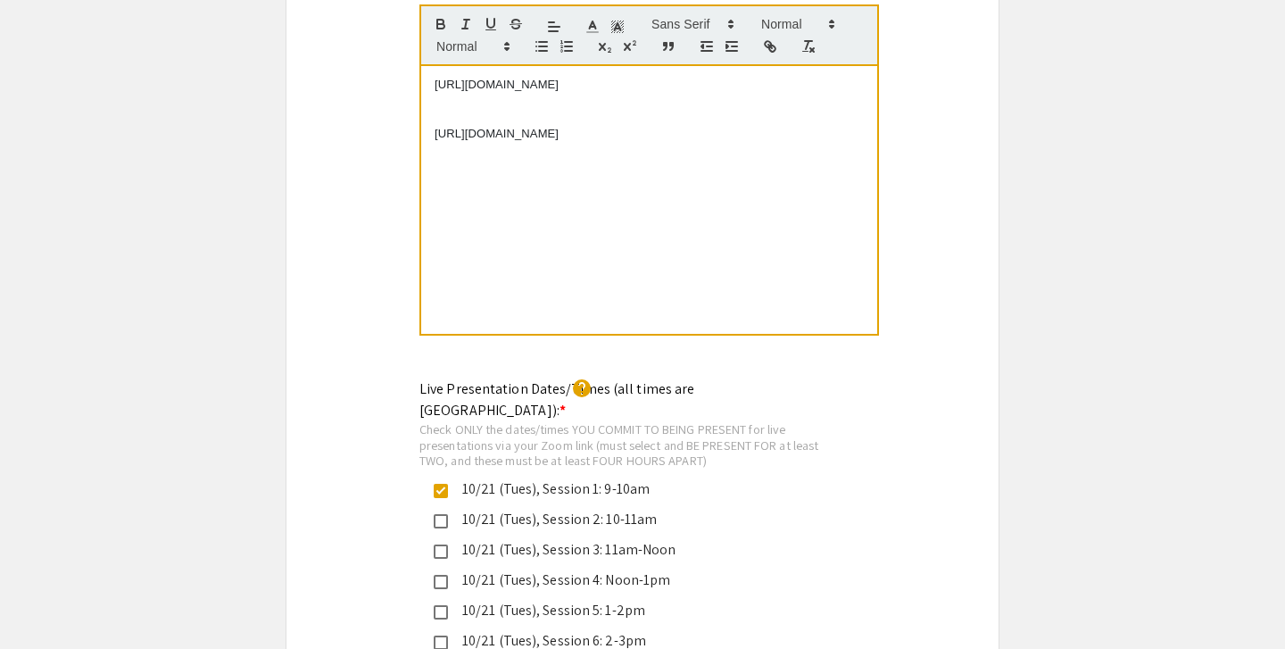
scroll to position [3914, 0]
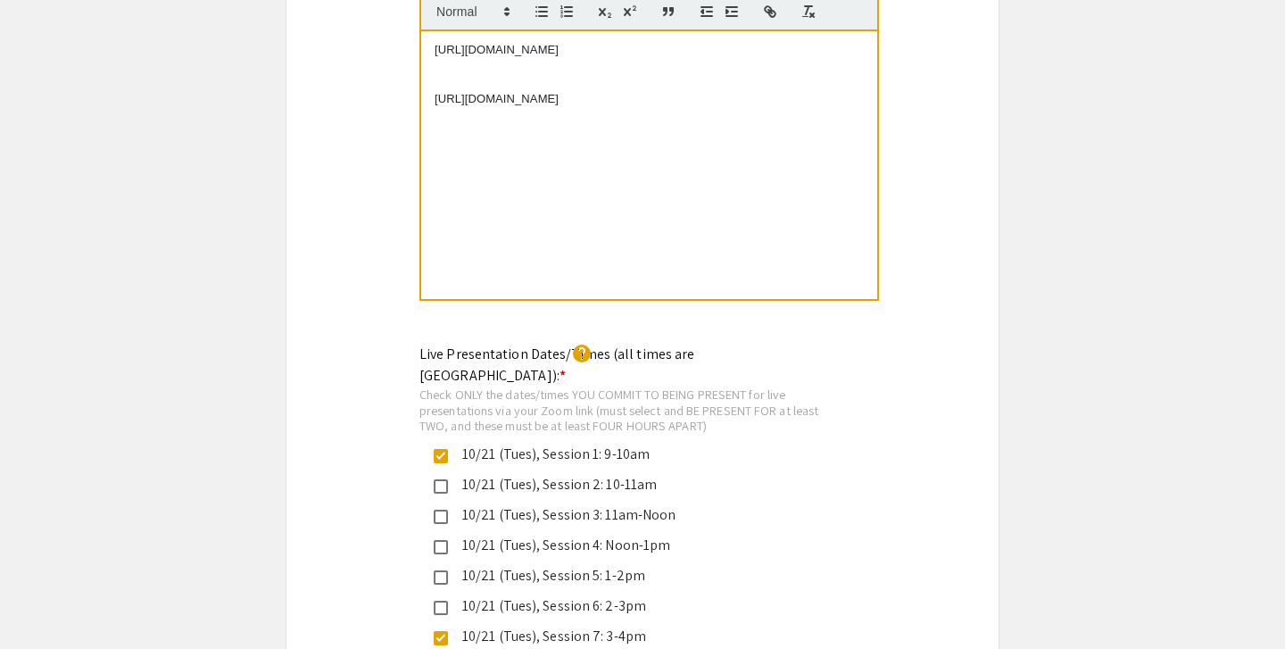
copy div "10/21 (Tues), Session 1: 9-10am"
drag, startPoint x: 658, startPoint y: 393, endPoint x: 465, endPoint y: 393, distance: 193.6
click at [465, 443] on div "10/21 (Tues), Session 1: 9-10am" at bounding box center [635, 453] width 375 height 21
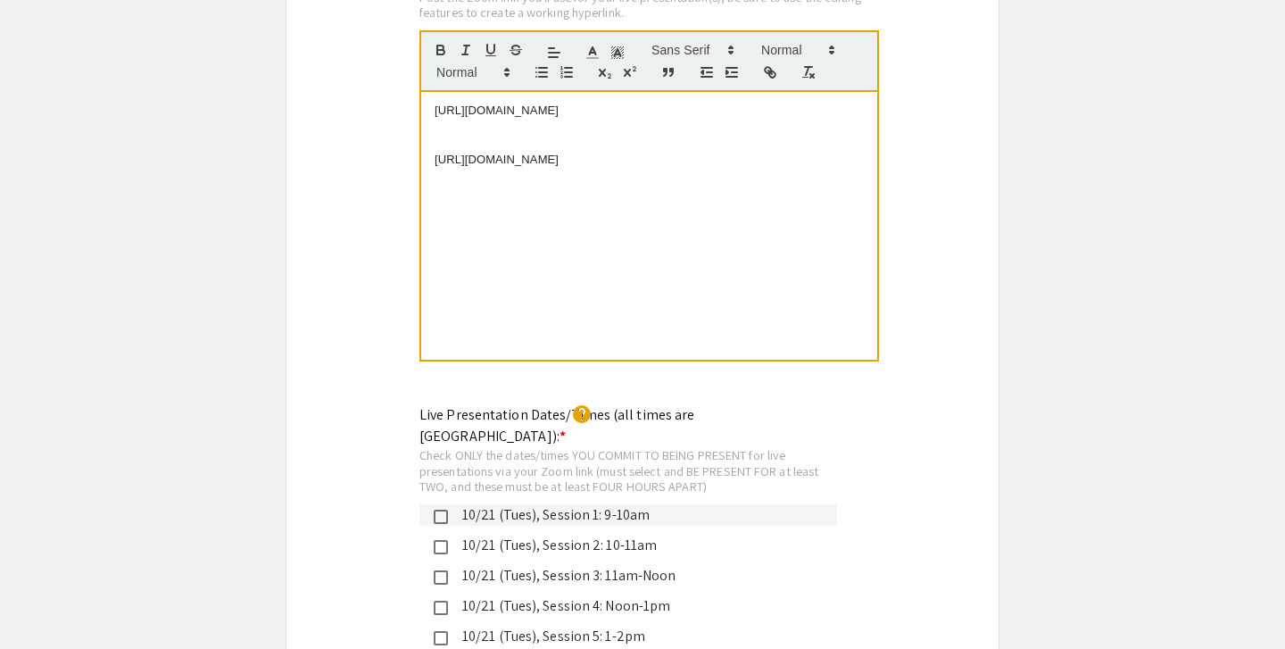
scroll to position [3757, 0]
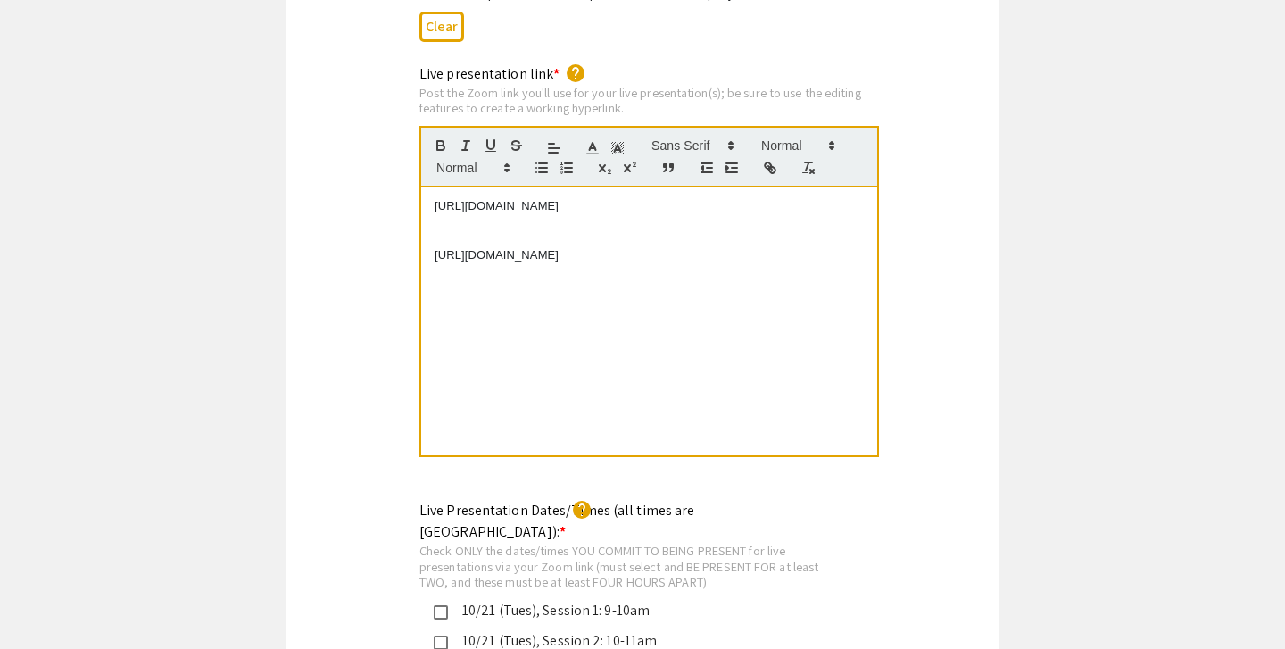
click at [497, 599] on div "10/21 (Tues), Session 1: 9-10am" at bounding box center [635, 609] width 375 height 21
click at [434, 187] on div "https://JHUBlueJays.zoom.us/j/96507396734 https://JHUBlueJays.zoom.us/j/9397249…" at bounding box center [649, 321] width 456 height 268
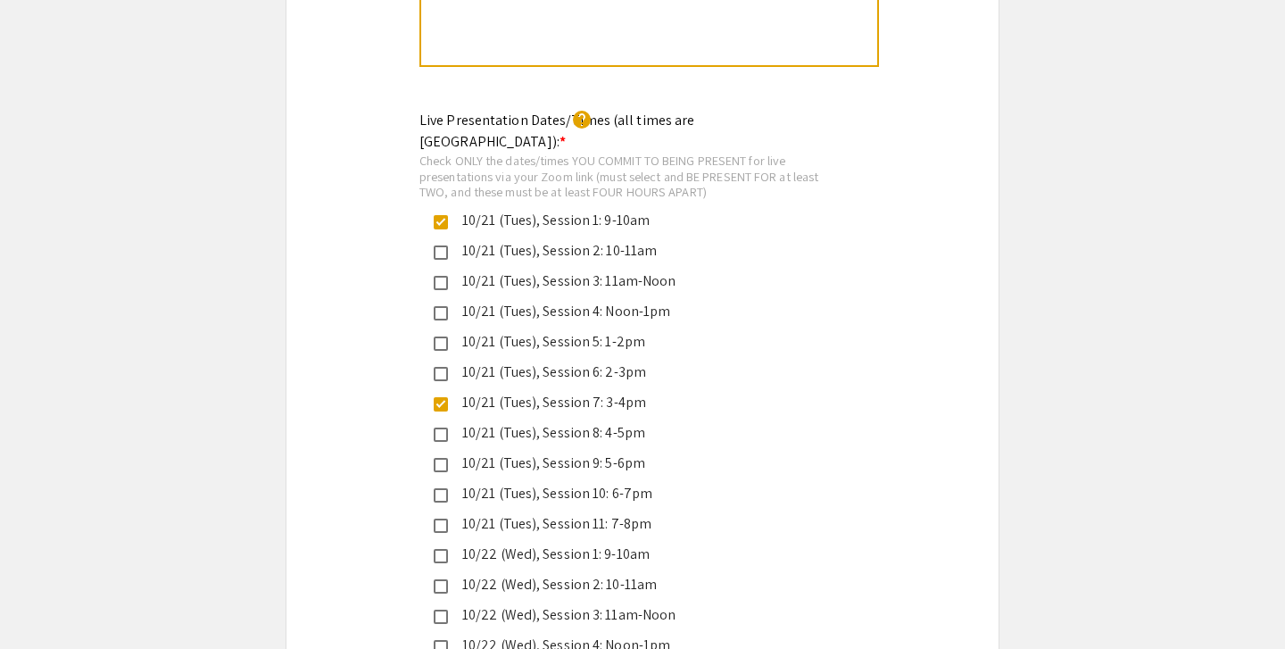
scroll to position [4153, 0]
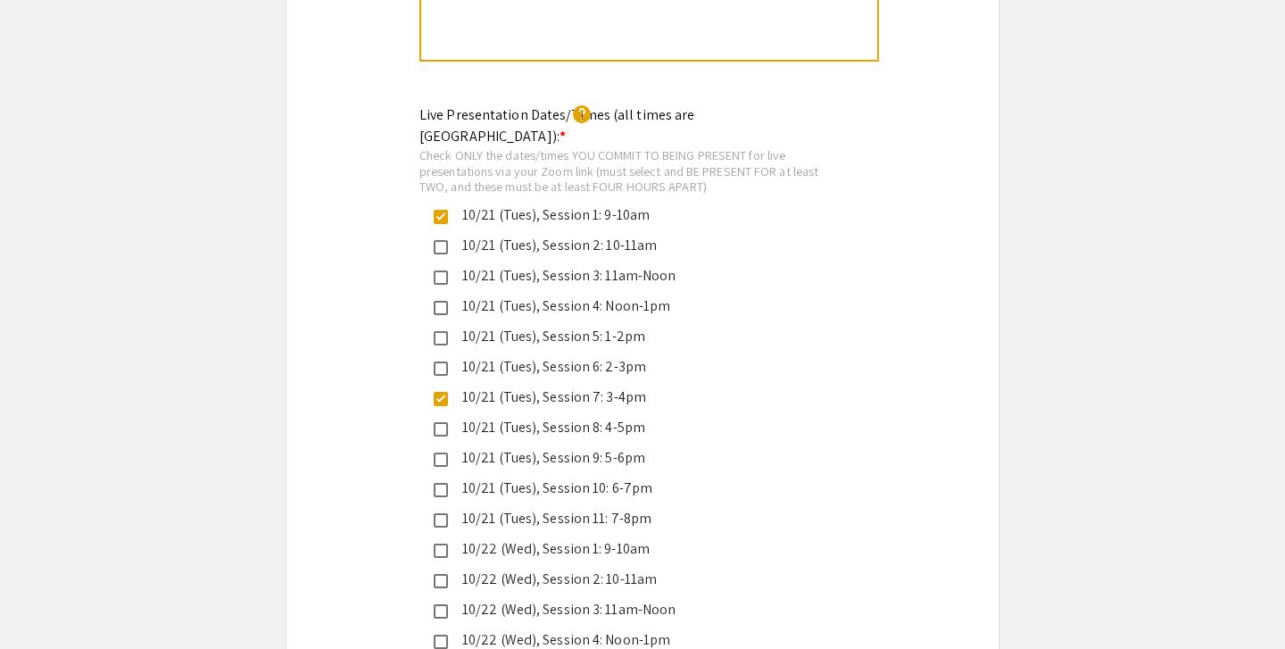
drag, startPoint x: 655, startPoint y: 336, endPoint x: 462, endPoint y: 338, distance: 192.7
click at [462, 386] on div "10/21 (Tues), Session 7: 3-4pm" at bounding box center [635, 396] width 375 height 21
copy div "10/21 (Tues), Session 7: 3-4pm"
click at [441, 392] on mat-pseudo-checkbox at bounding box center [441, 399] width 14 height 14
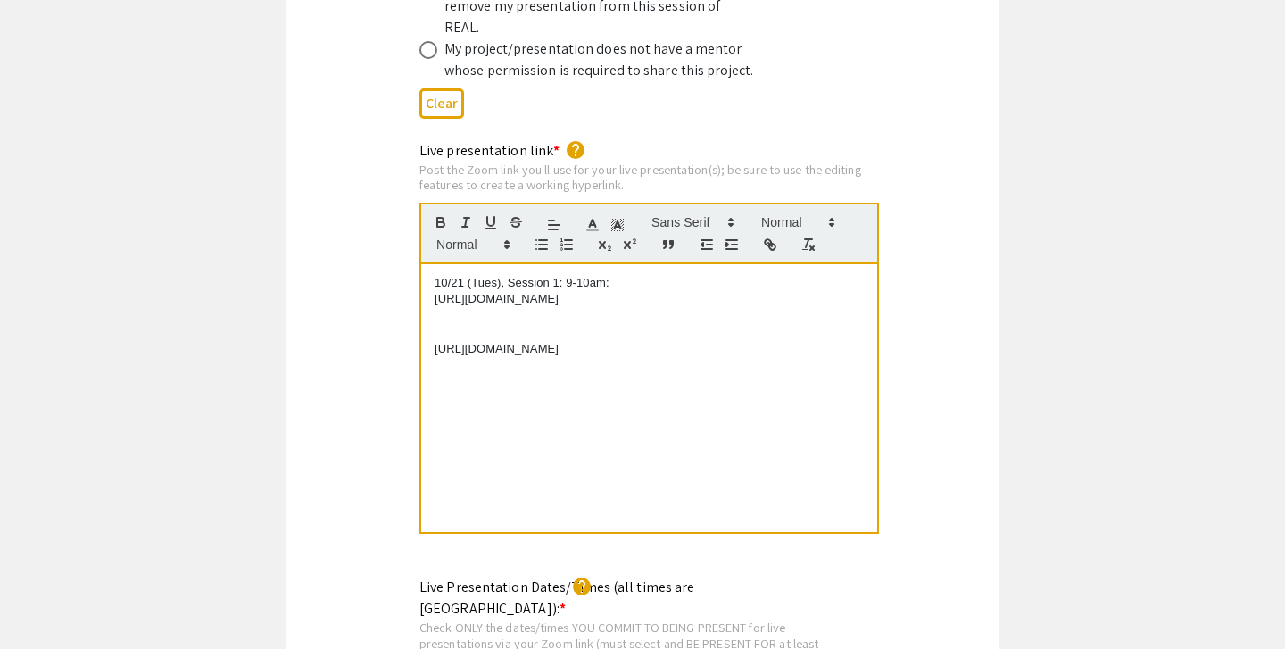
scroll to position [3678, 0]
click at [459, 327] on p at bounding box center [648, 335] width 429 height 16
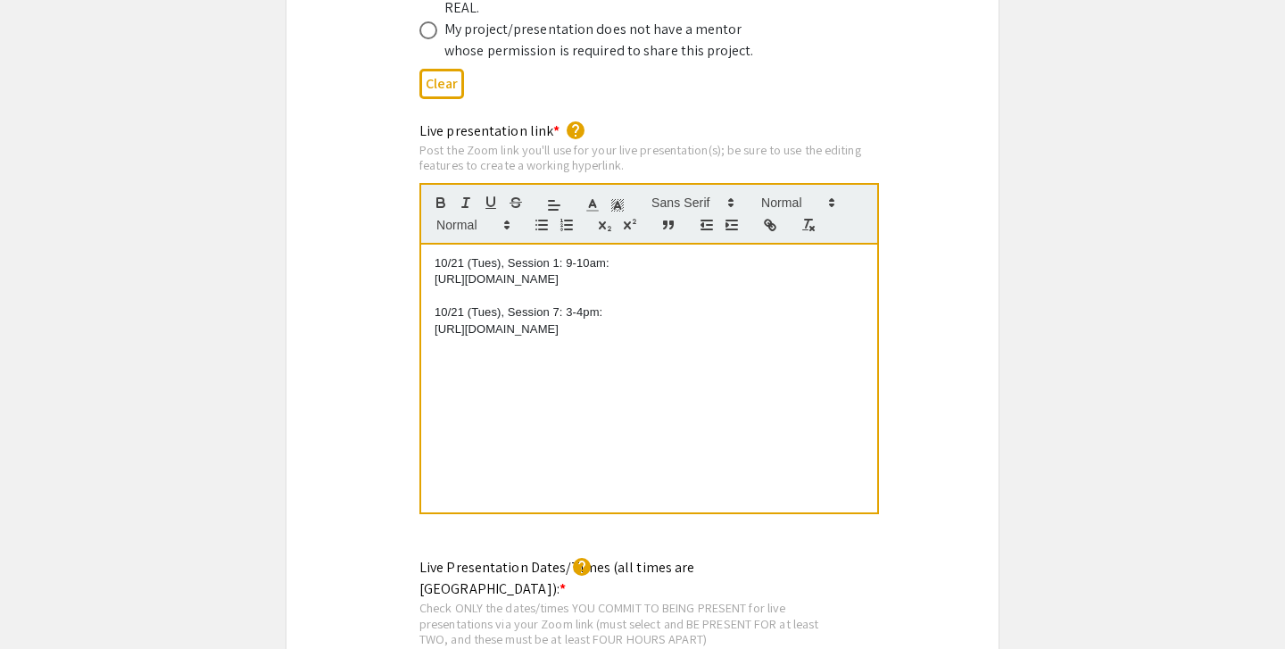
scroll to position [3701, 0]
click at [674, 270] on p "https://JHUBlueJays.zoom.us/j/96507396734" at bounding box center [648, 278] width 429 height 16
click at [664, 270] on p "https://JHUBlueJays.zoom.us/j/96507396734" at bounding box center [648, 278] width 429 height 16
drag, startPoint x: 680, startPoint y: 240, endPoint x: 373, endPoint y: 240, distance: 306.9
click at [373, 240] on div "Live presentation link * help Post the Zoom link you'll use for your live prese…" at bounding box center [642, 329] width 712 height 419
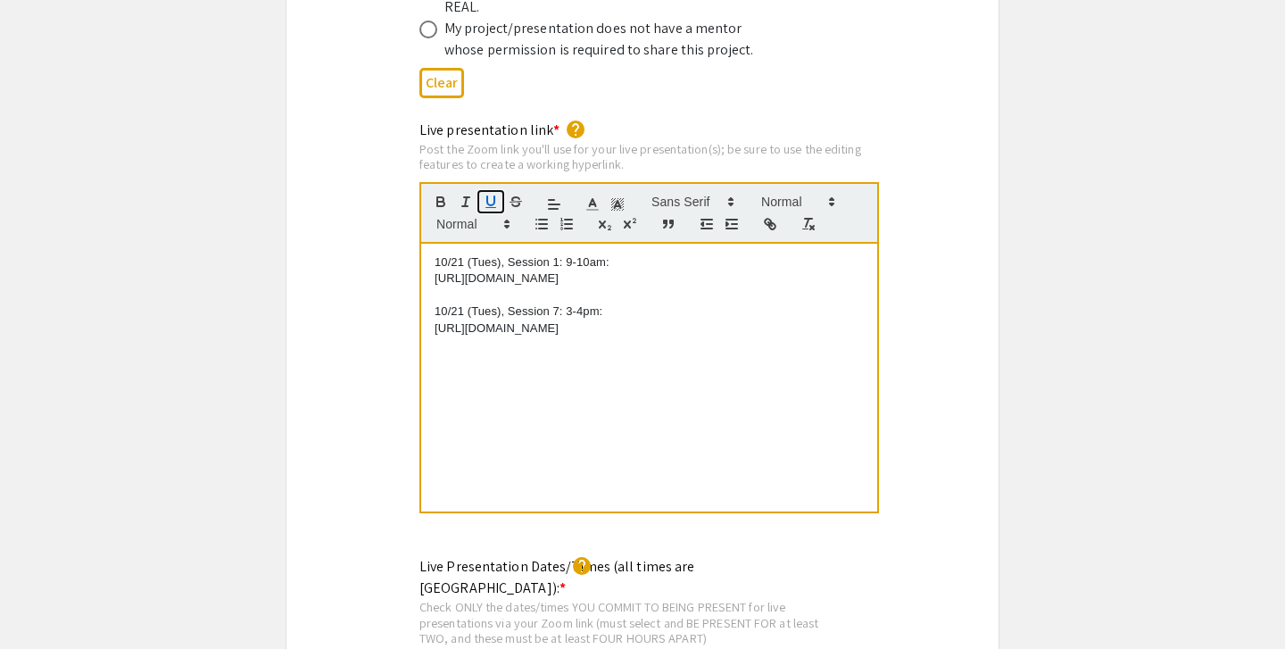
click at [488, 194] on icon "button" at bounding box center [491, 202] width 16 height 16
click at [552, 287] on p at bounding box center [648, 295] width 429 height 16
click at [555, 271] on u "https://JHUBlueJays.zoom.us/j/96507396734" at bounding box center [496, 277] width 124 height 13
drag, startPoint x: 679, startPoint y: 242, endPoint x: 411, endPoint y: 241, distance: 267.6
click at [411, 241] on div "Live presentation link * help Post the Zoom link you'll use for your live prese…" at bounding box center [642, 329] width 473 height 419
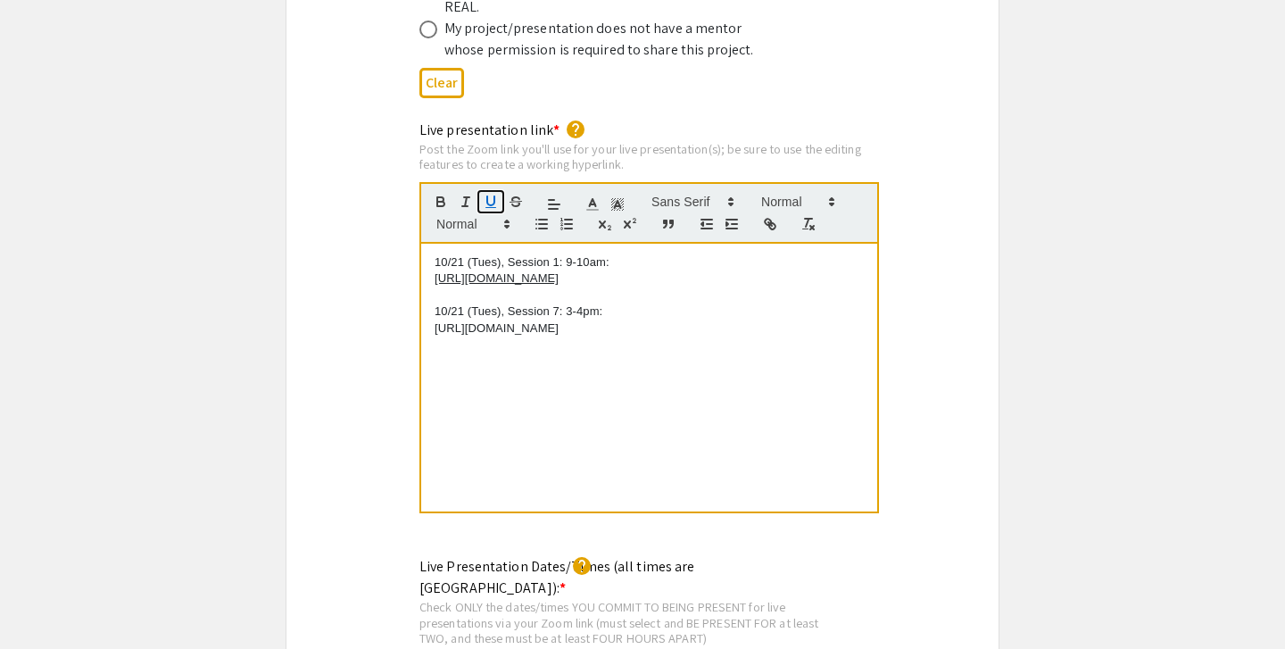
click at [484, 194] on icon "button" at bounding box center [491, 202] width 16 height 16
click at [574, 270] on p "https://JHUBlueJays.zoom.us/j/96507396734" at bounding box center [648, 278] width 429 height 16
drag, startPoint x: 692, startPoint y: 240, endPoint x: 305, endPoint y: 240, distance: 387.2
click at [305, 240] on div "Live presentation link * help Post the Zoom link you'll use for your live prese…" at bounding box center [642, 329] width 712 height 419
click at [764, 216] on icon "button" at bounding box center [770, 224] width 16 height 16
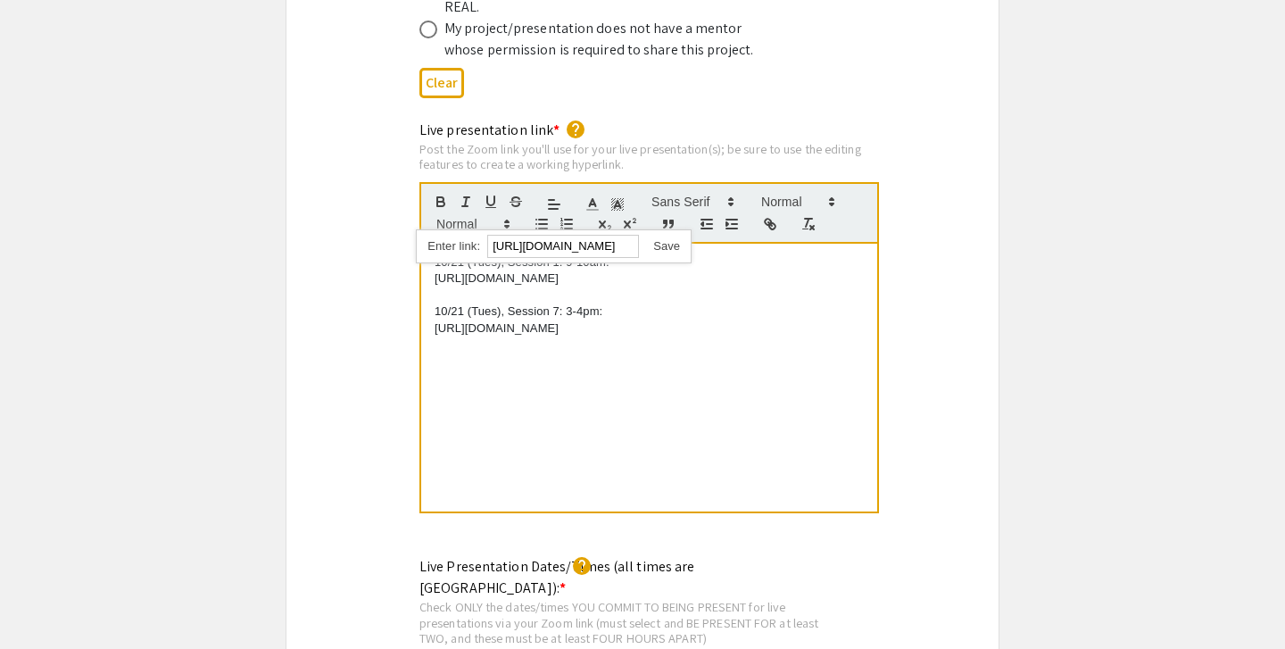
click at [667, 239] on link at bounding box center [659, 245] width 41 height 13
drag, startPoint x: 676, startPoint y: 289, endPoint x: 327, endPoint y: 289, distance: 348.8
click at [322, 289] on div "Live presentation link * help Post the Zoom link you'll use for your live prese…" at bounding box center [642, 329] width 712 height 419
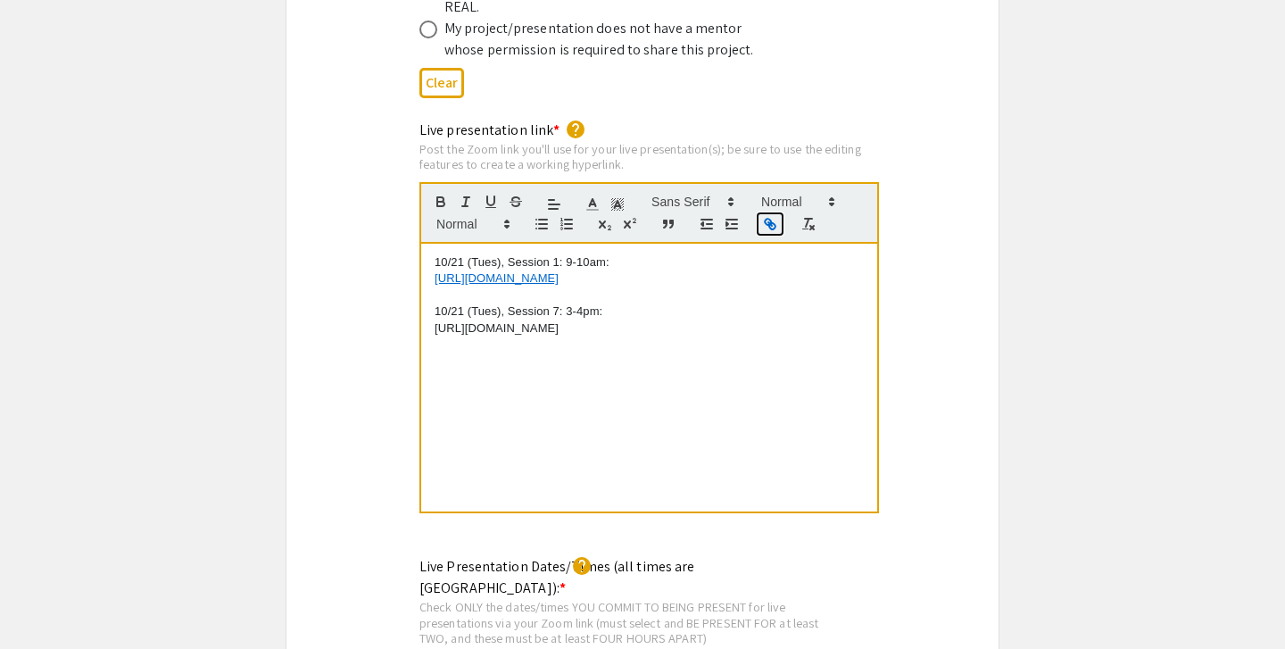
click at [773, 216] on icon "button" at bounding box center [770, 224] width 16 height 16
type input "https://JHUBlueJays.zoom.us/j/93972498817"
click at [667, 289] on link at bounding box center [659, 295] width 41 height 13
click at [558, 271] on link "https://JHUBlueJays.zoom.us/j/96507396734" at bounding box center [496, 277] width 124 height 13
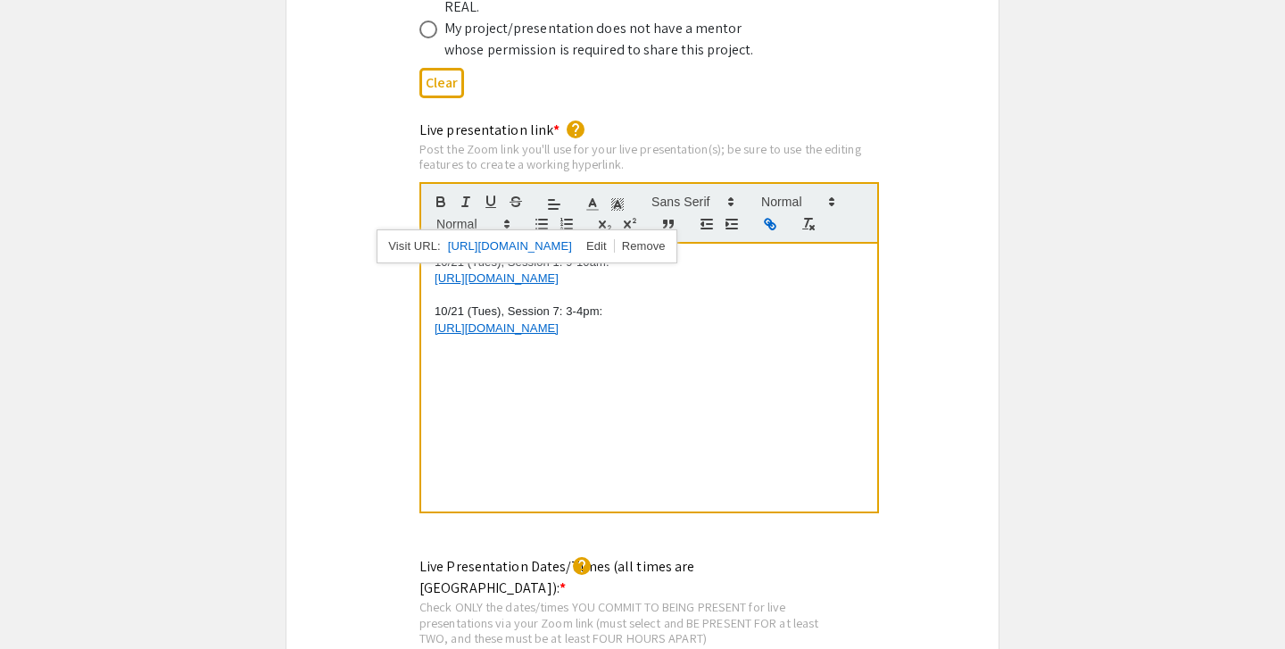
click at [675, 287] on p at bounding box center [648, 295] width 429 height 16
drag, startPoint x: 684, startPoint y: 244, endPoint x: 386, endPoint y: 244, distance: 298.0
click at [386, 244] on div "Live presentation link * help Post the Zoom link you'll use for your live prese…" at bounding box center [642, 329] width 712 height 419
copy link "https://JHUBlueJays.zoom.us/j/96507396734"
click at [715, 324] on div "10/21 (Tues), Session 1: 9-10am: https://JHUBlueJays.zoom.us/j/96507396734 10/2…" at bounding box center [649, 378] width 456 height 268
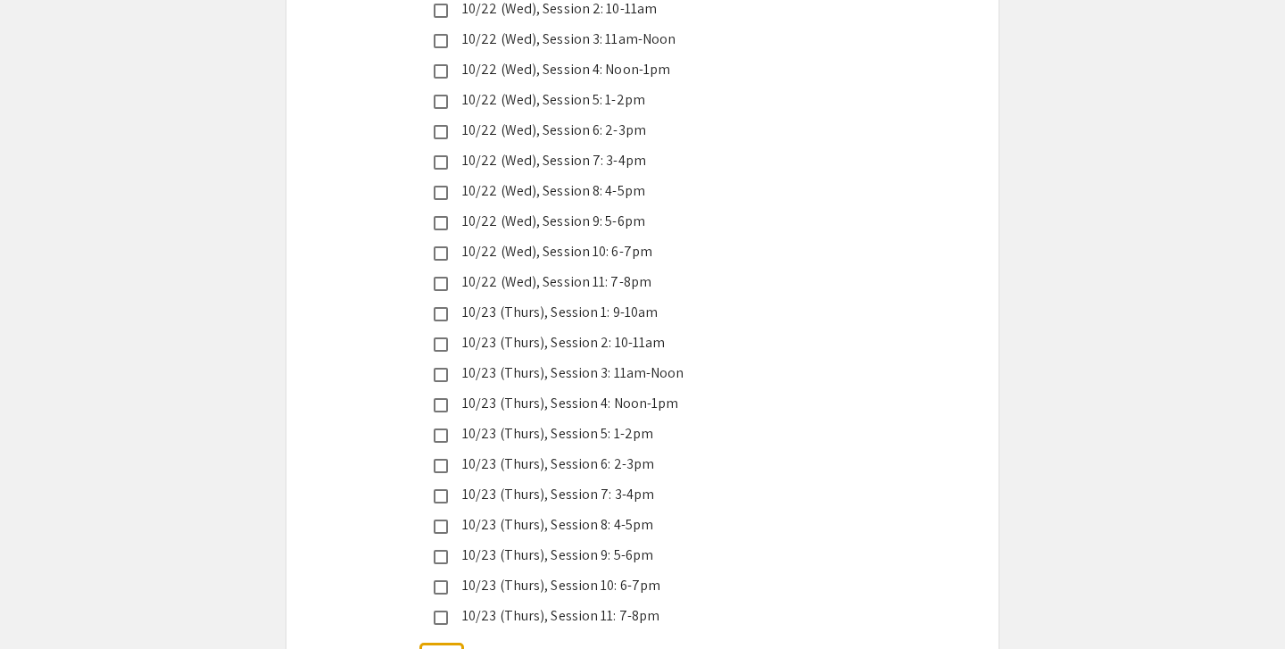
scroll to position [5113, 0]
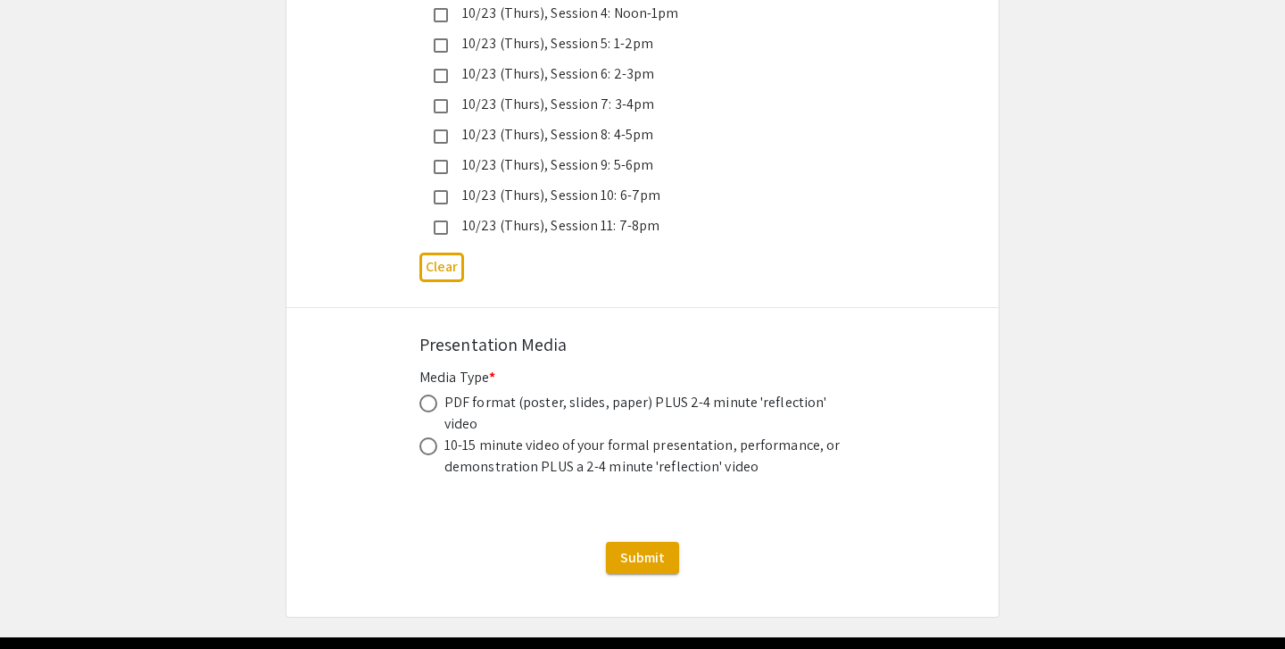
click at [608, 392] on div "PDF format (poster, slides, paper) PLUS 2-4 minute 'reflection' video" at bounding box center [644, 413] width 401 height 43
click at [423, 394] on span at bounding box center [428, 403] width 18 height 18
click at [423, 394] on input "radio" at bounding box center [428, 403] width 18 height 18
radio input "true"
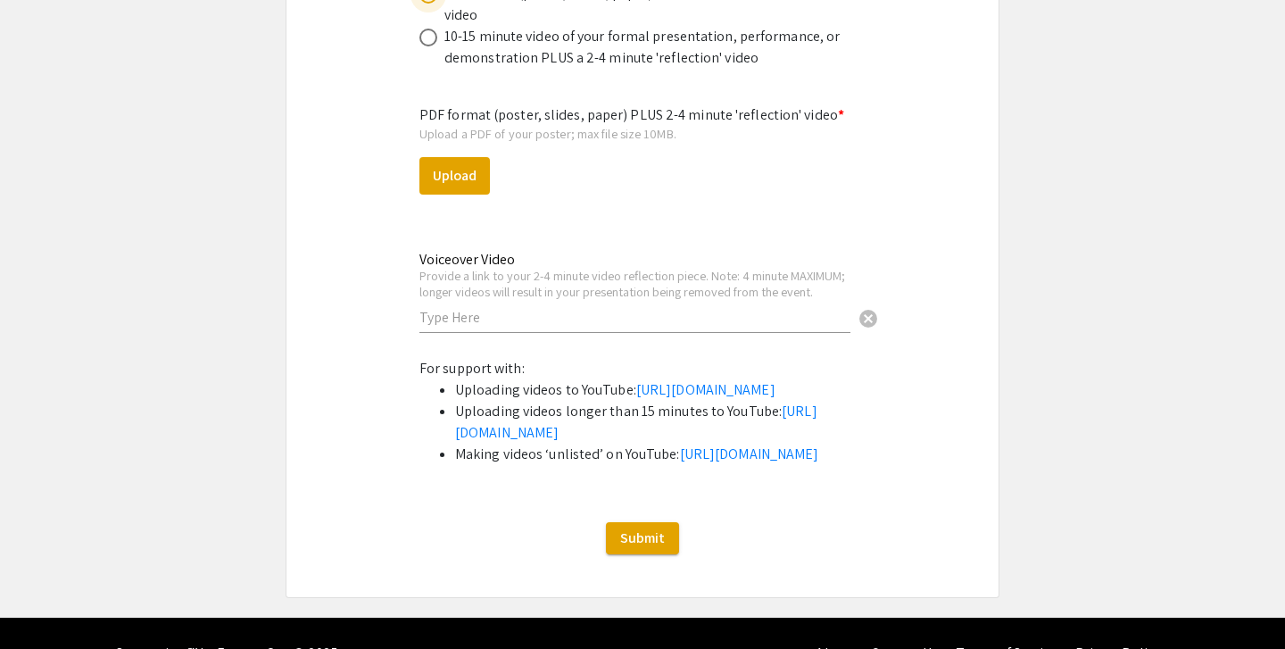
scroll to position [5522, 0]
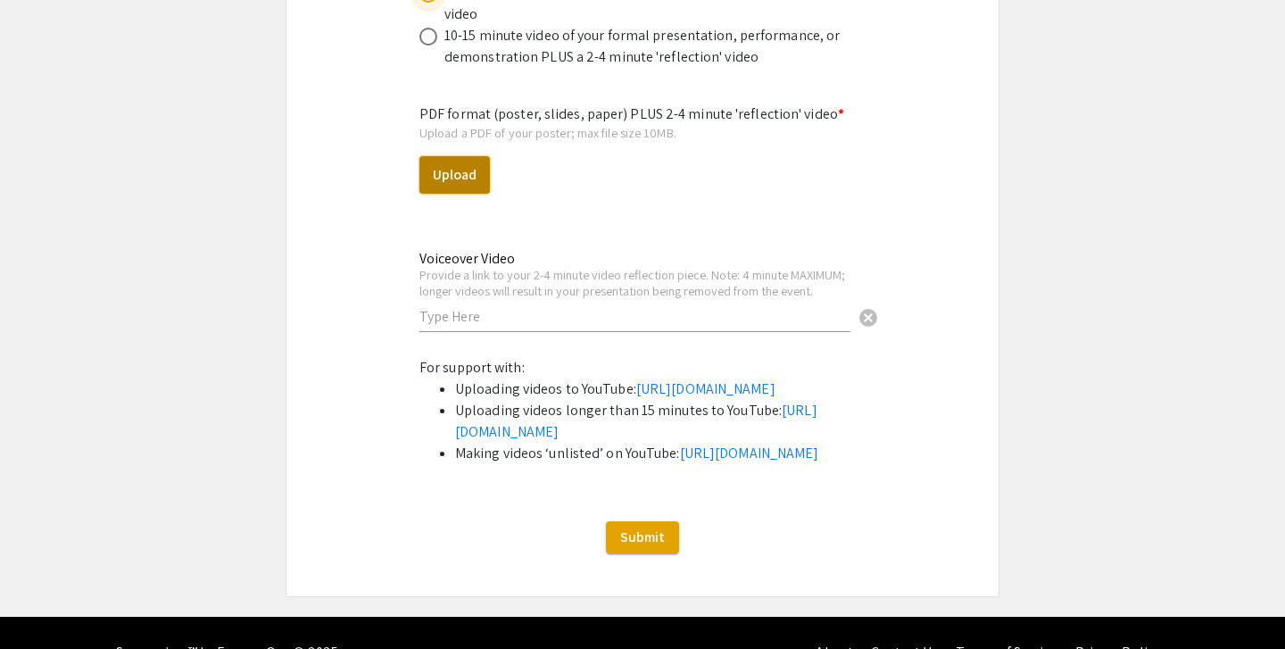
click at [461, 156] on button "Upload" at bounding box center [454, 174] width 70 height 37
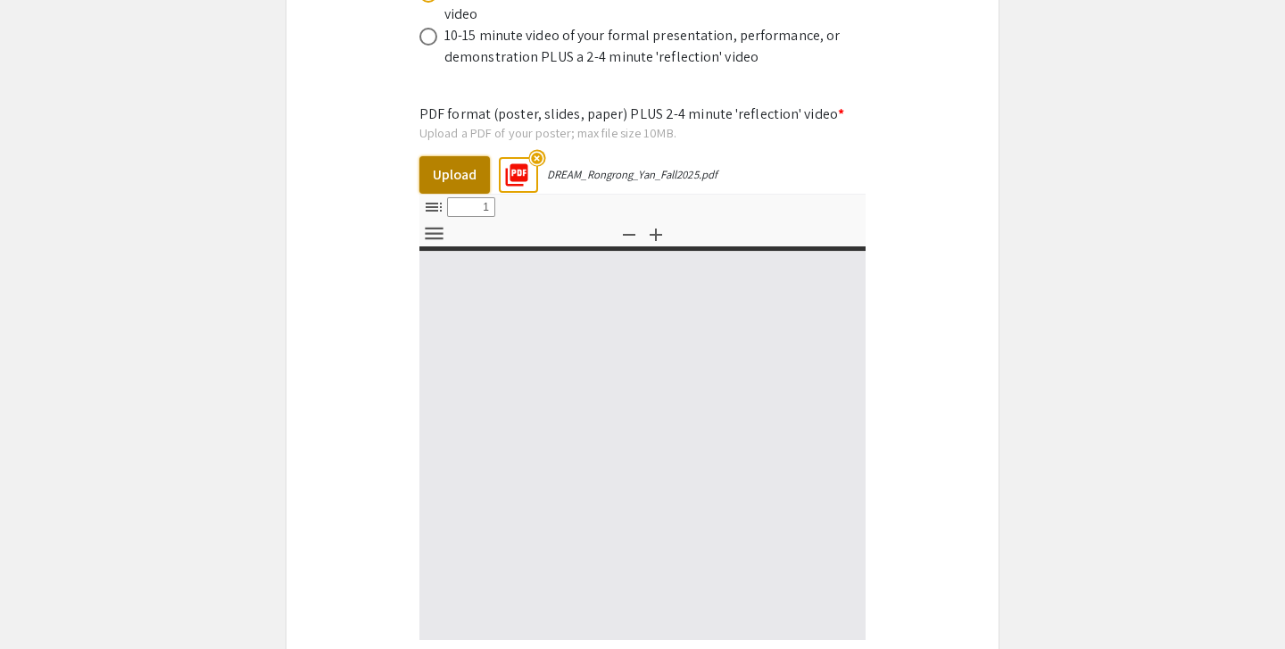
select select "custom"
type input "0"
select select "custom"
type input "1"
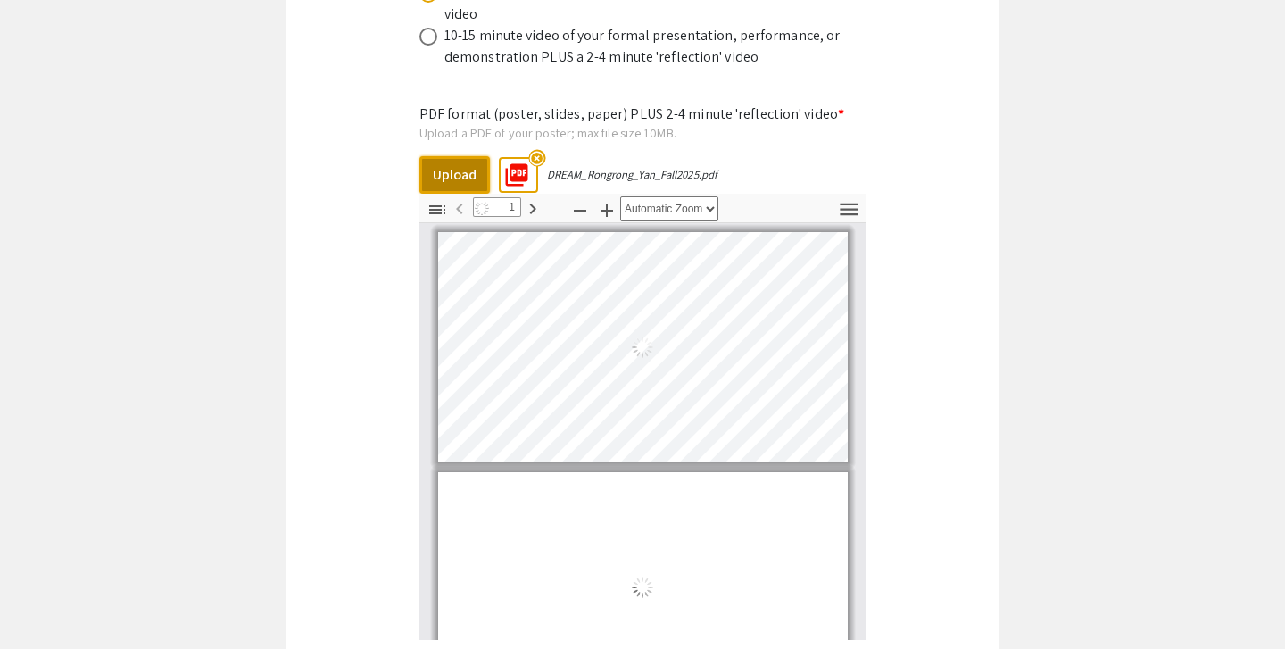
select select "auto"
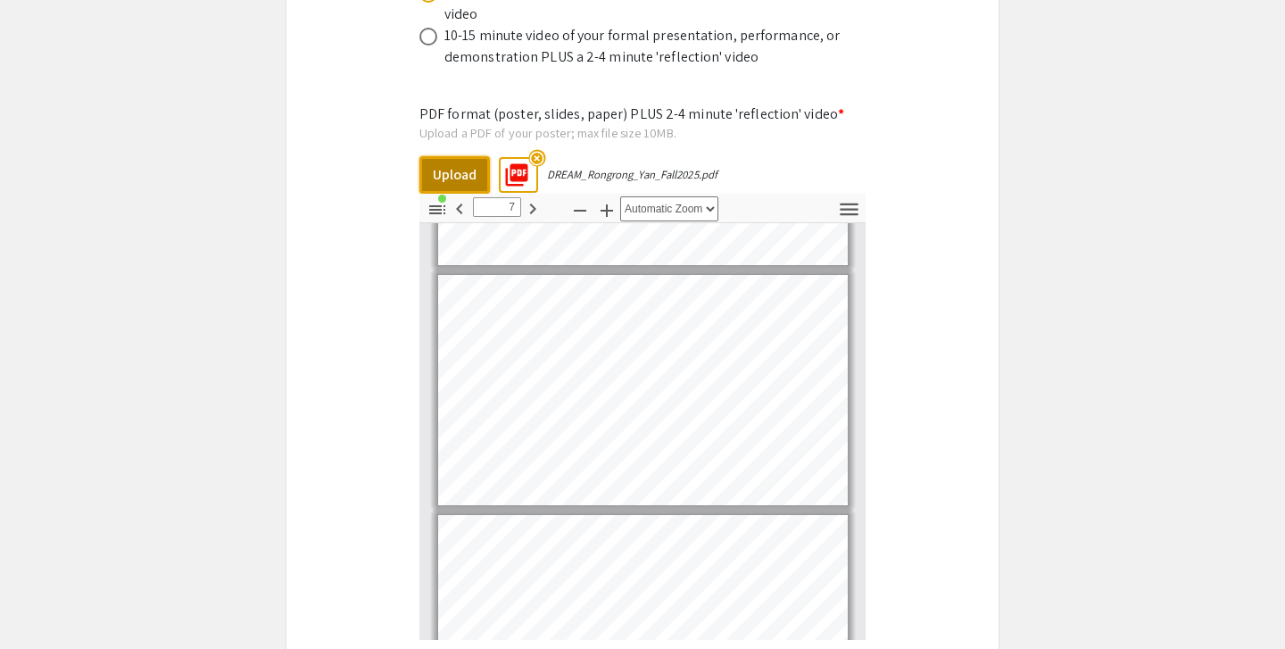
scroll to position [1750, 0]
type input "9"
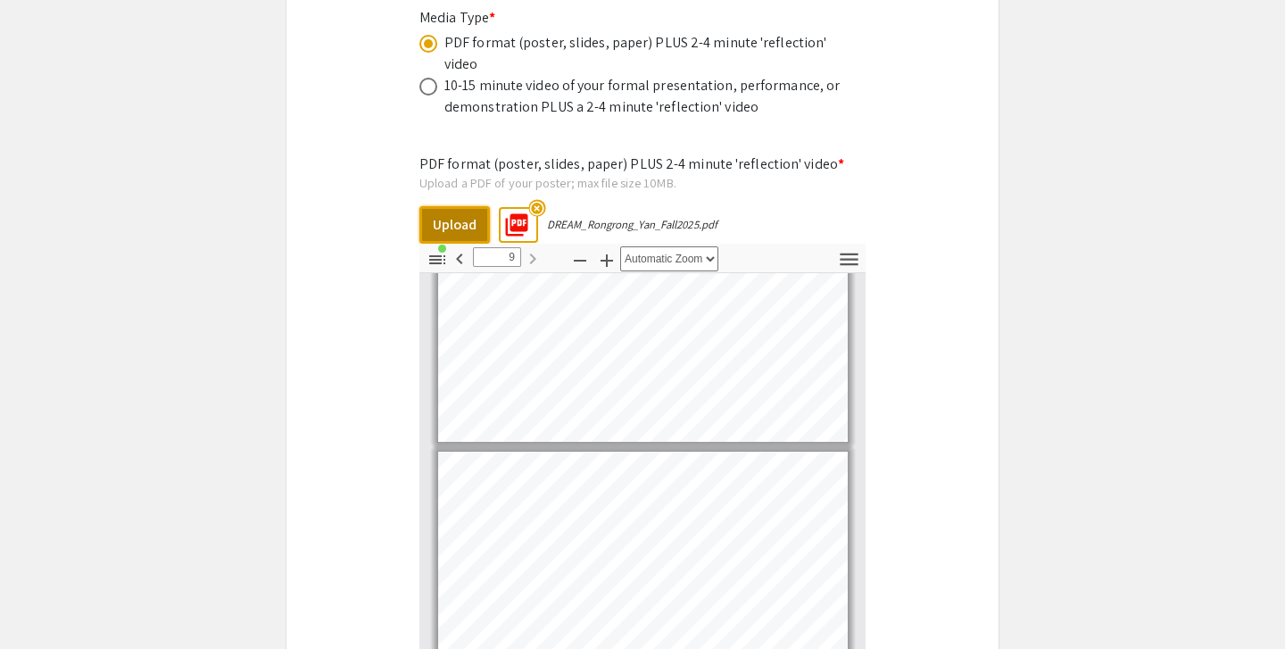
scroll to position [5462, 0]
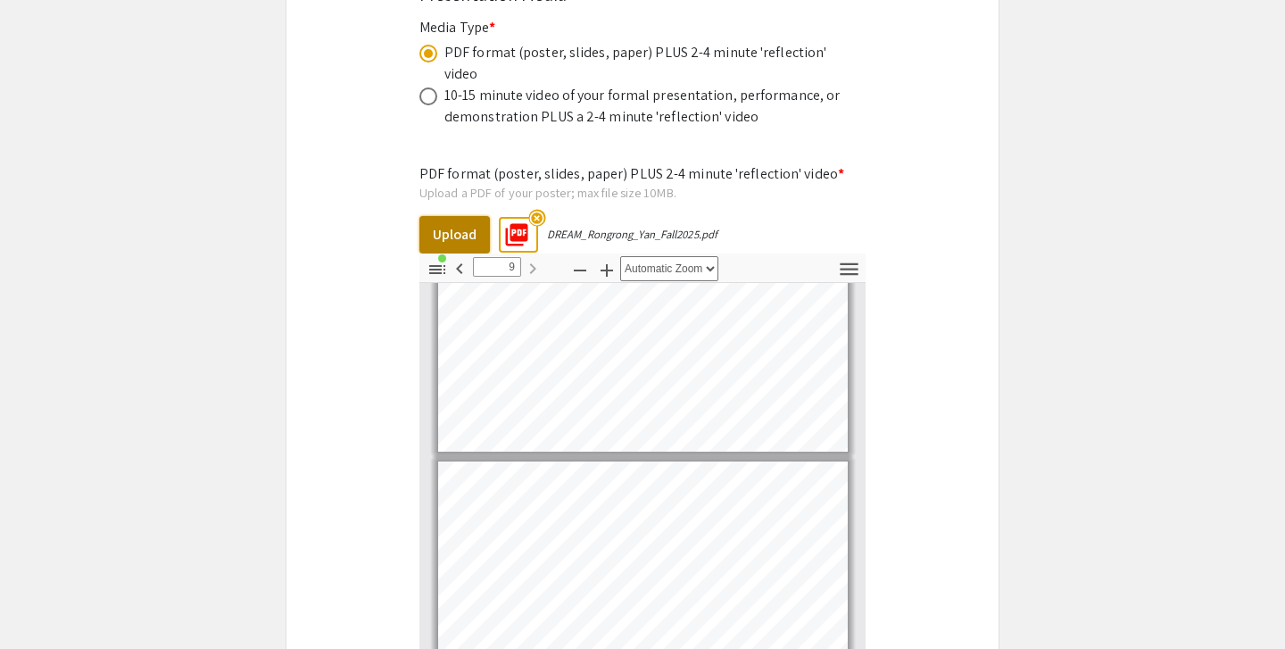
click at [458, 216] on button "Upload" at bounding box center [454, 234] width 70 height 37
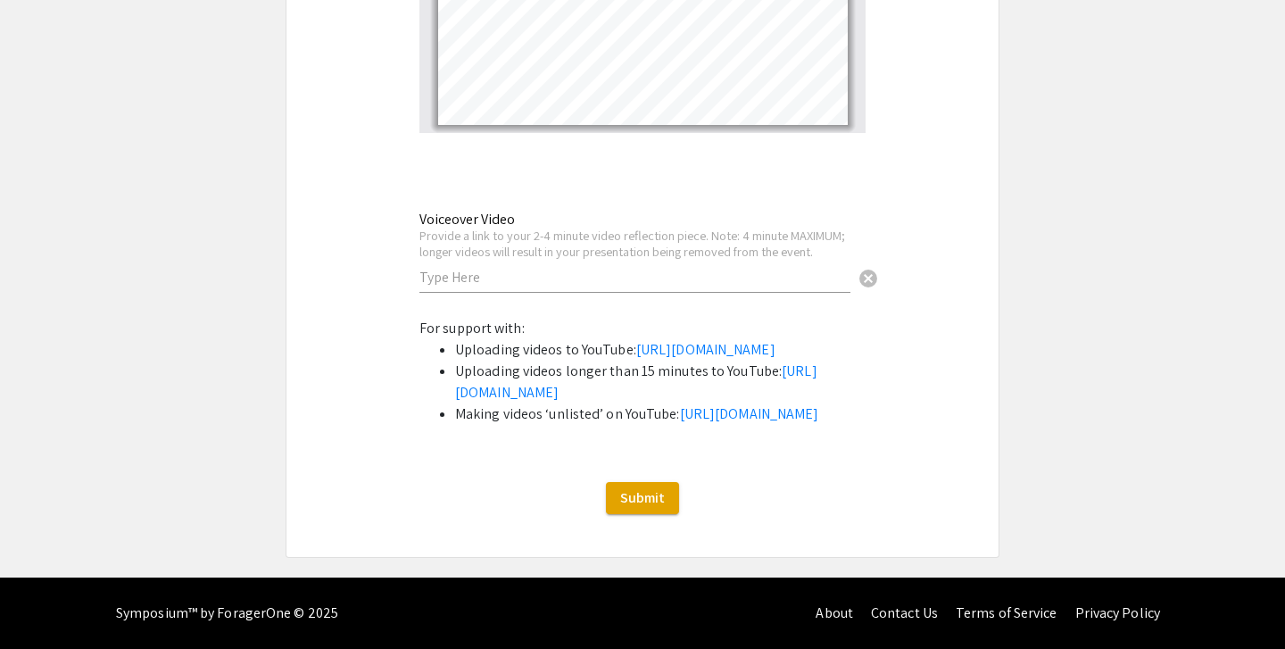
scroll to position [6074, 0]
click at [467, 268] on input "text" at bounding box center [634, 277] width 431 height 19
paste input "https://youtu.be/UgQWUQq2JXA"
type input "https://youtu.be/UgQWUQq2JXA"
drag, startPoint x: 649, startPoint y: 170, endPoint x: 337, endPoint y: 171, distance: 312.2
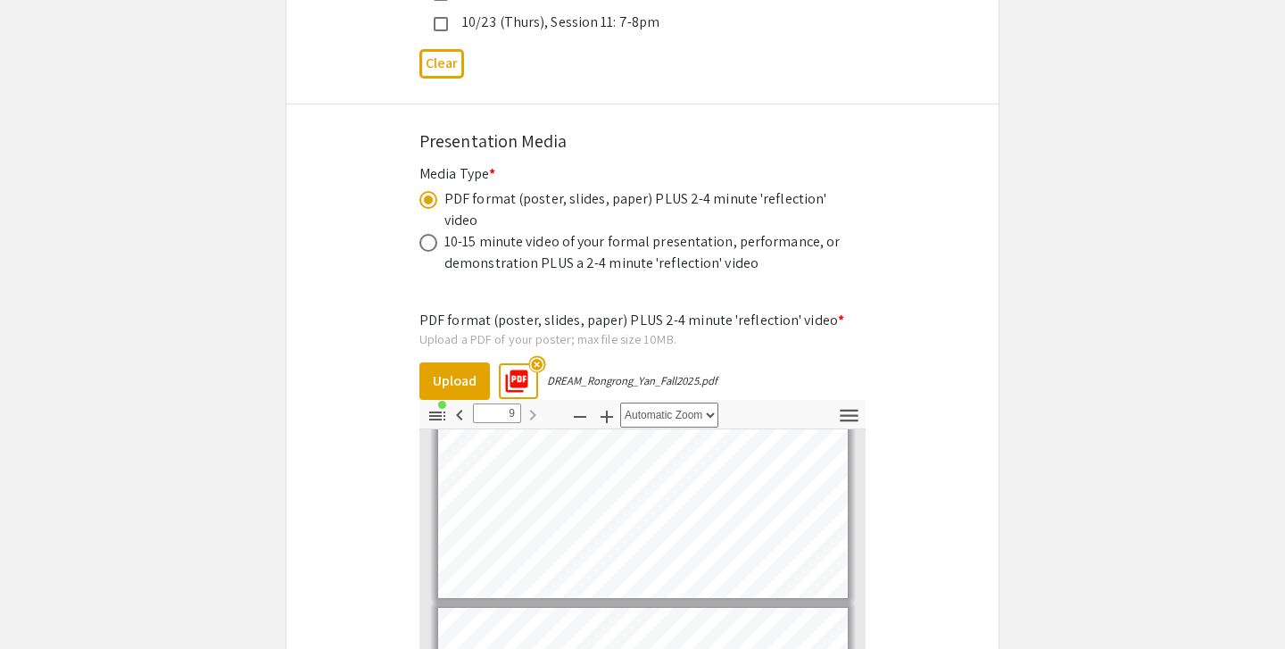
scroll to position [6077, 0]
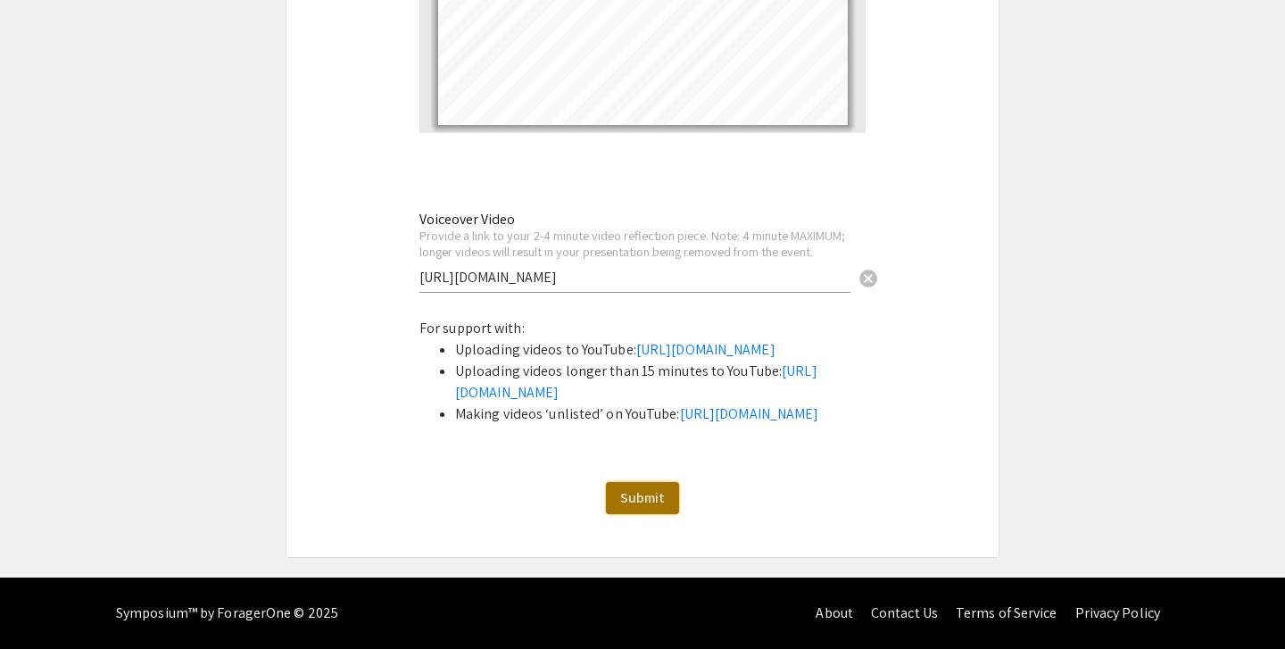
click at [655, 500] on span "Submit" at bounding box center [642, 497] width 45 height 19
click at [645, 498] on span "Submit" at bounding box center [642, 497] width 45 height 19
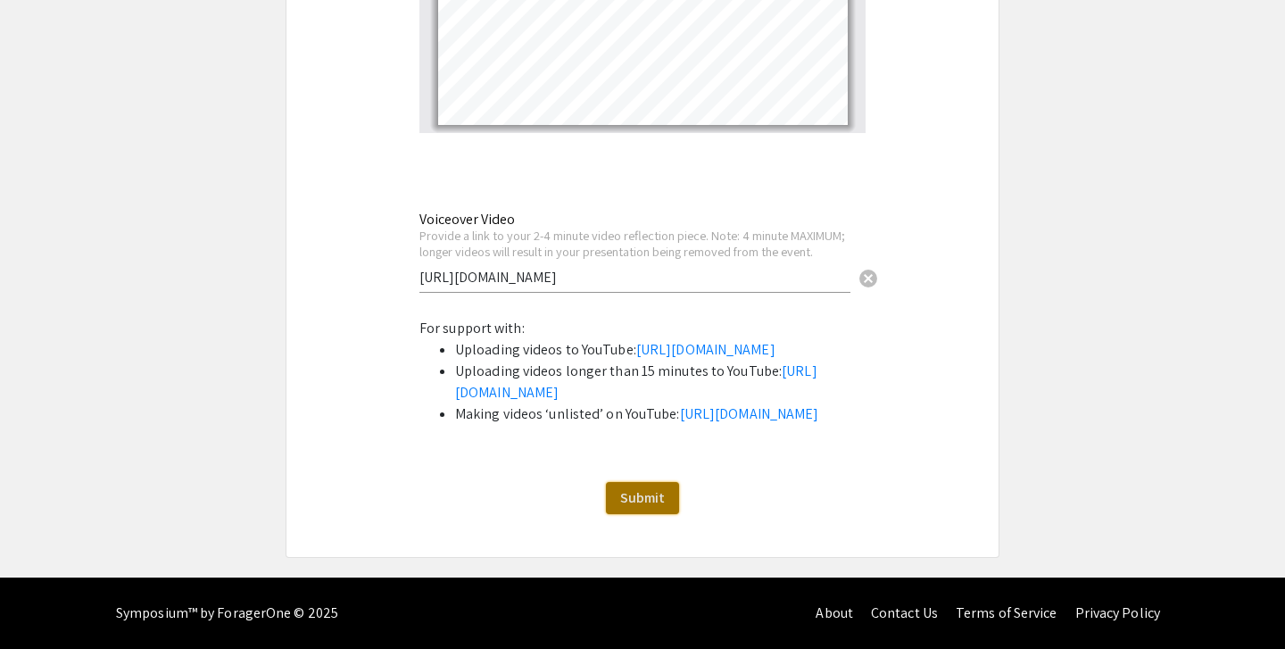
click at [645, 498] on span "Submit" at bounding box center [642, 497] width 45 height 19
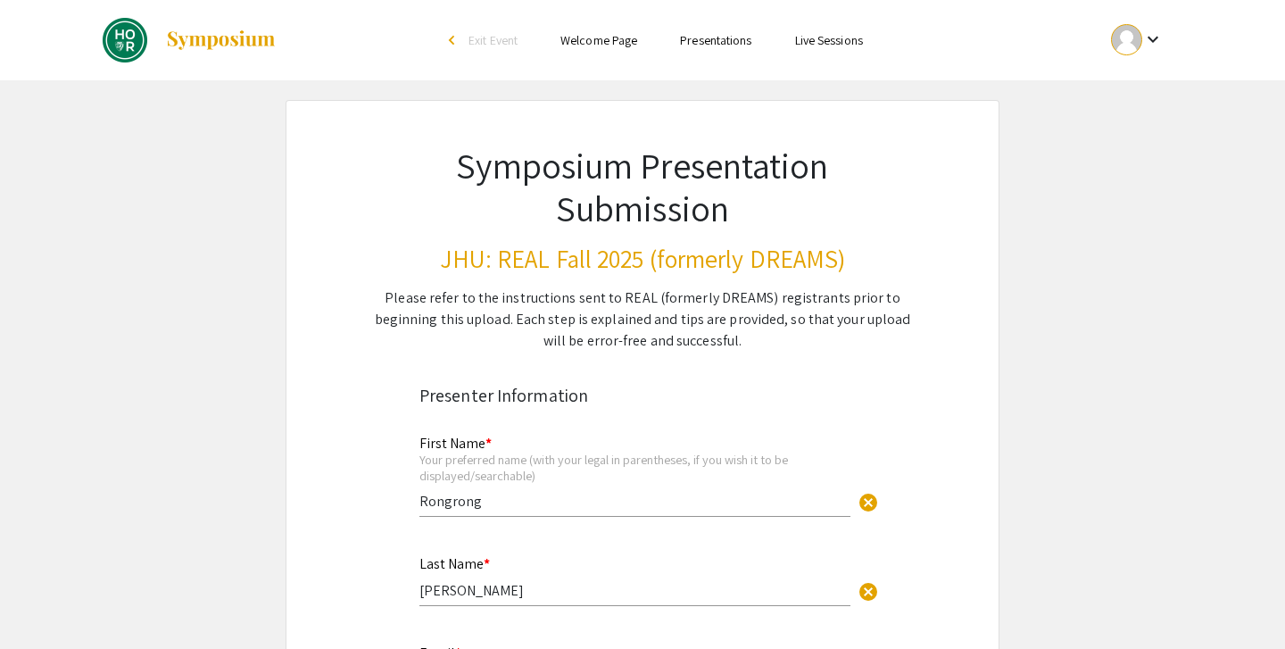
scroll to position [3, 0]
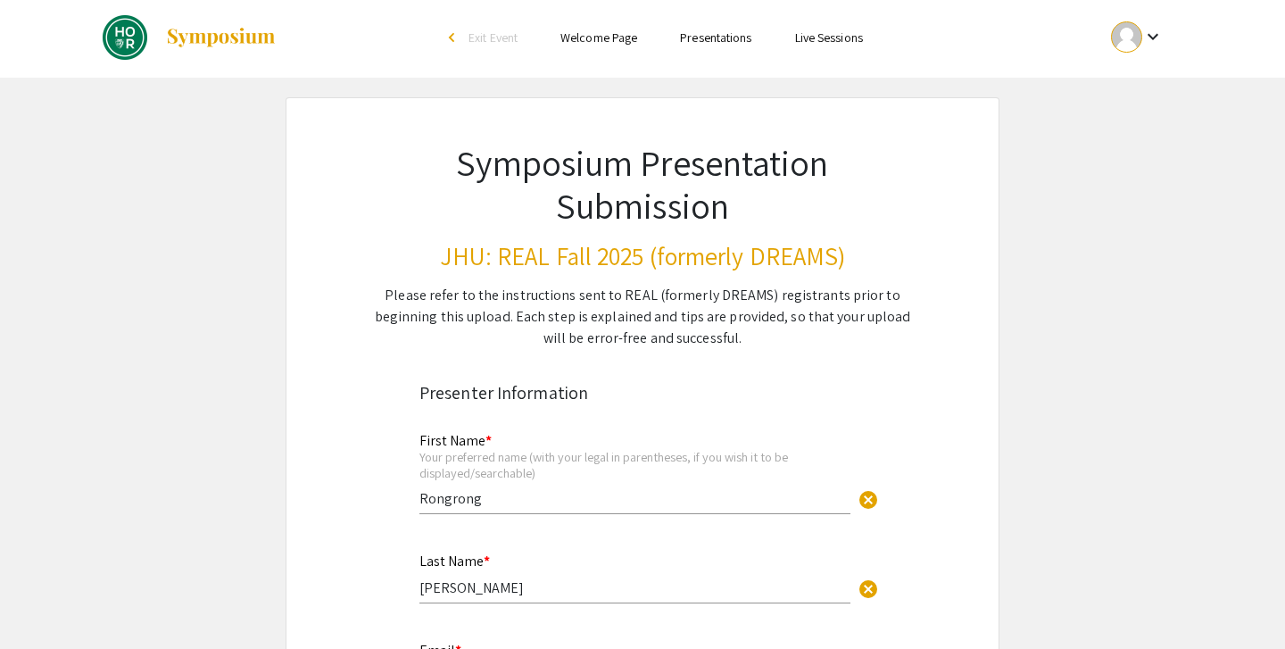
click at [1145, 38] on mat-icon "keyboard_arrow_down" at bounding box center [1152, 36] width 21 height 21
click at [1154, 36] on div at bounding box center [642, 324] width 1285 height 649
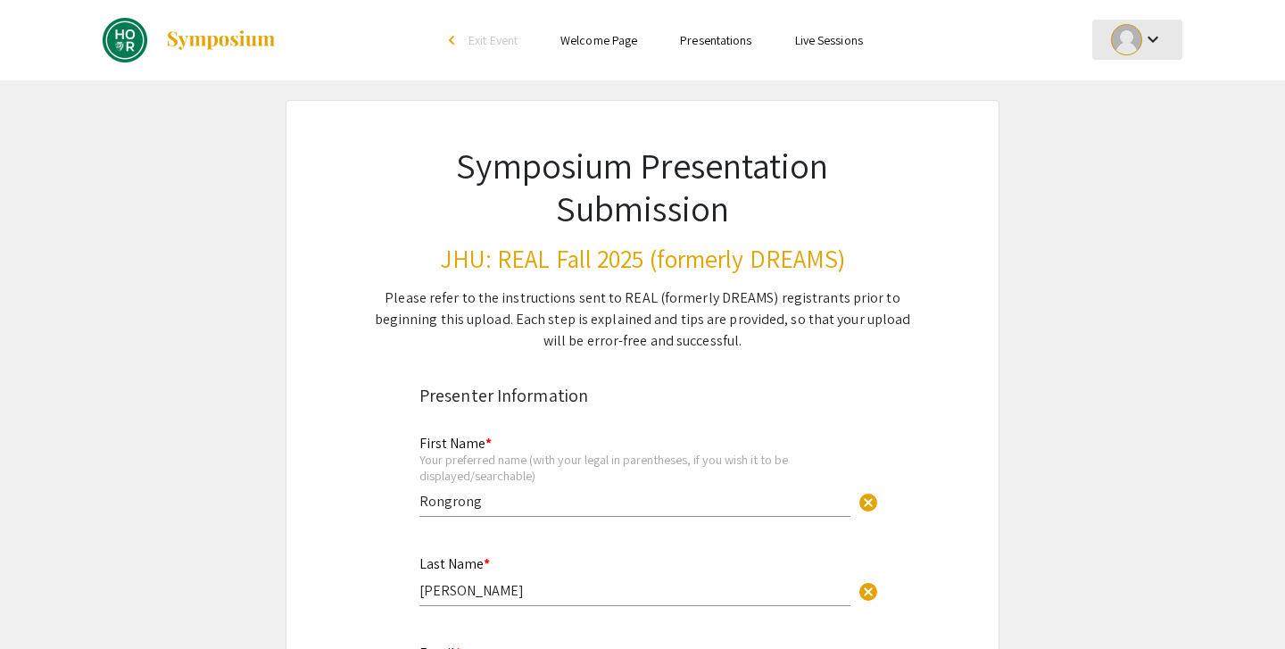
click at [1143, 45] on mat-icon "keyboard_arrow_down" at bounding box center [1152, 39] width 21 height 21
click at [1143, 45] on div at bounding box center [642, 324] width 1285 height 649
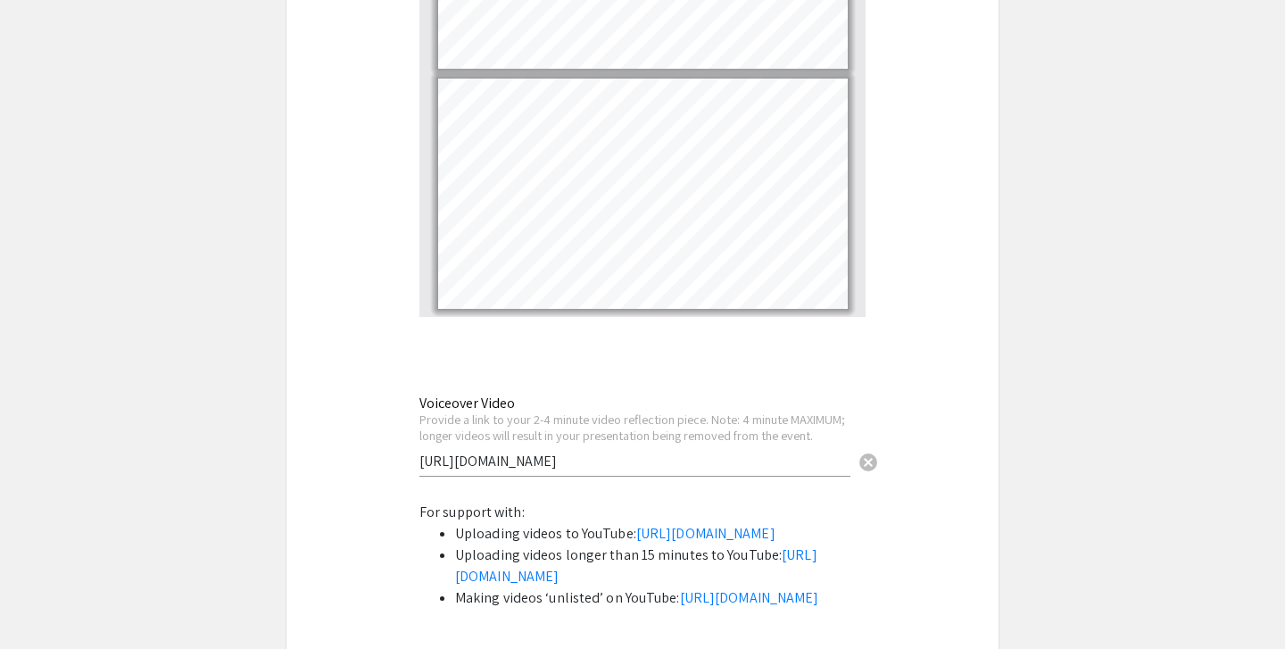
scroll to position [6077, 0]
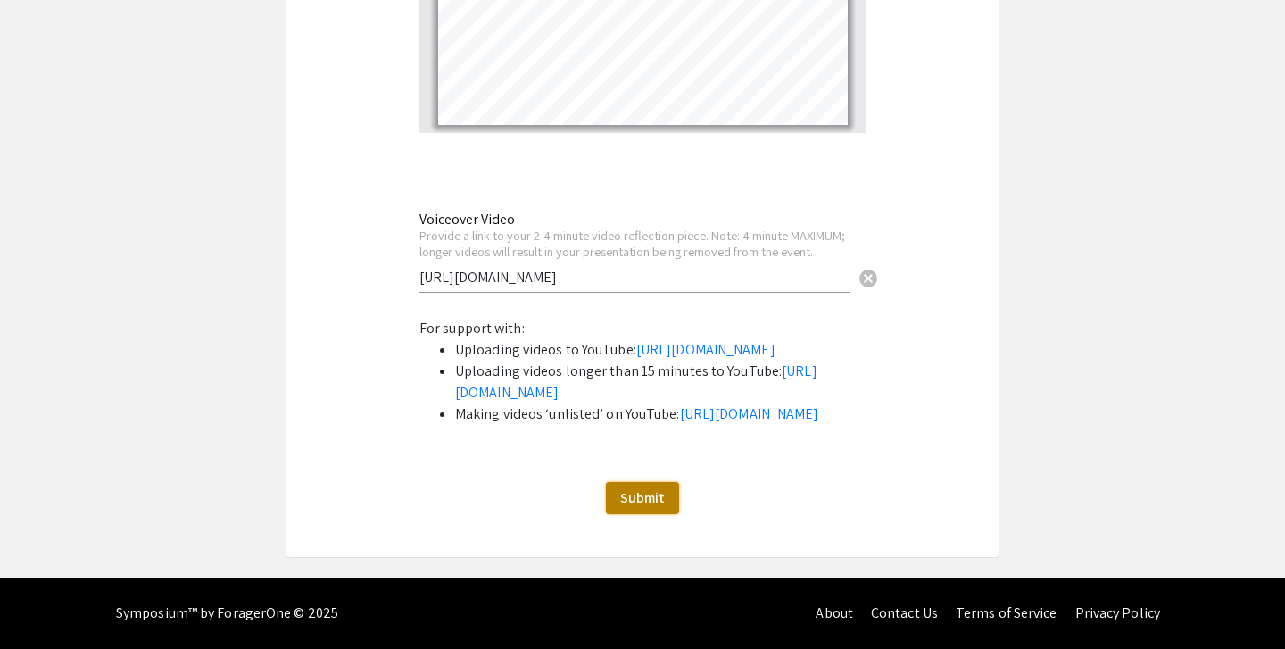
click at [639, 490] on span "Submit" at bounding box center [642, 497] width 45 height 19
click at [652, 491] on span "Submit" at bounding box center [642, 497] width 45 height 19
click at [649, 505] on span "Submit" at bounding box center [642, 497] width 45 height 19
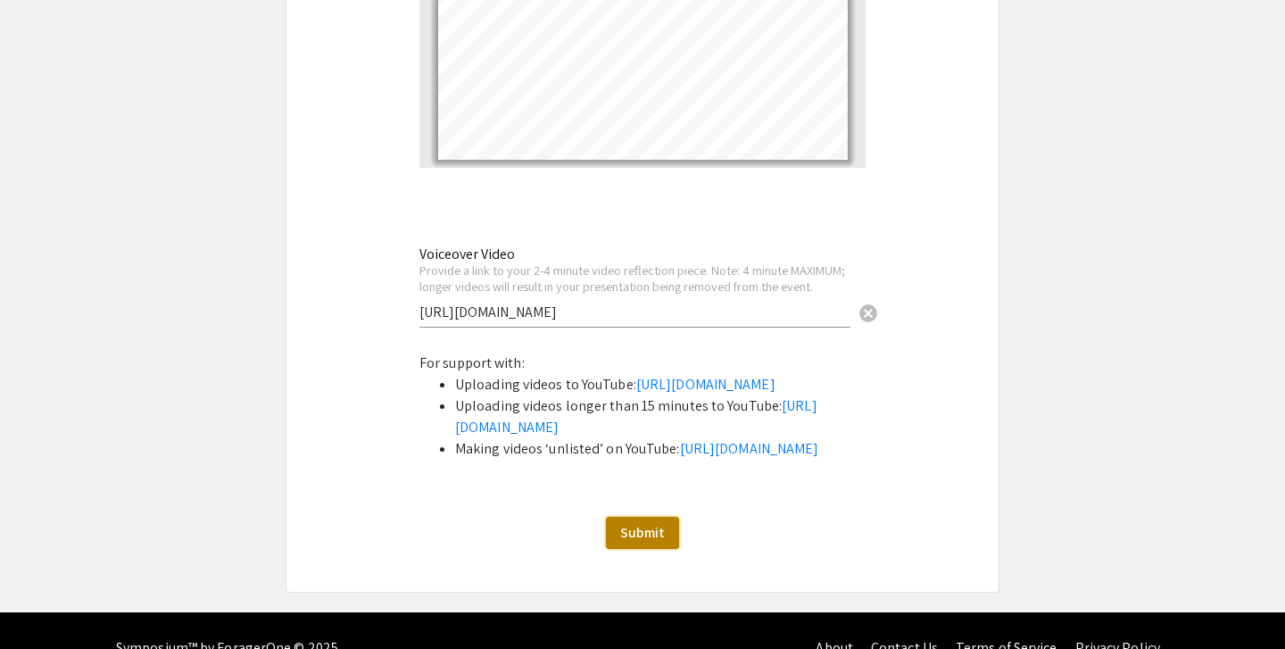
scroll to position [5993, 0]
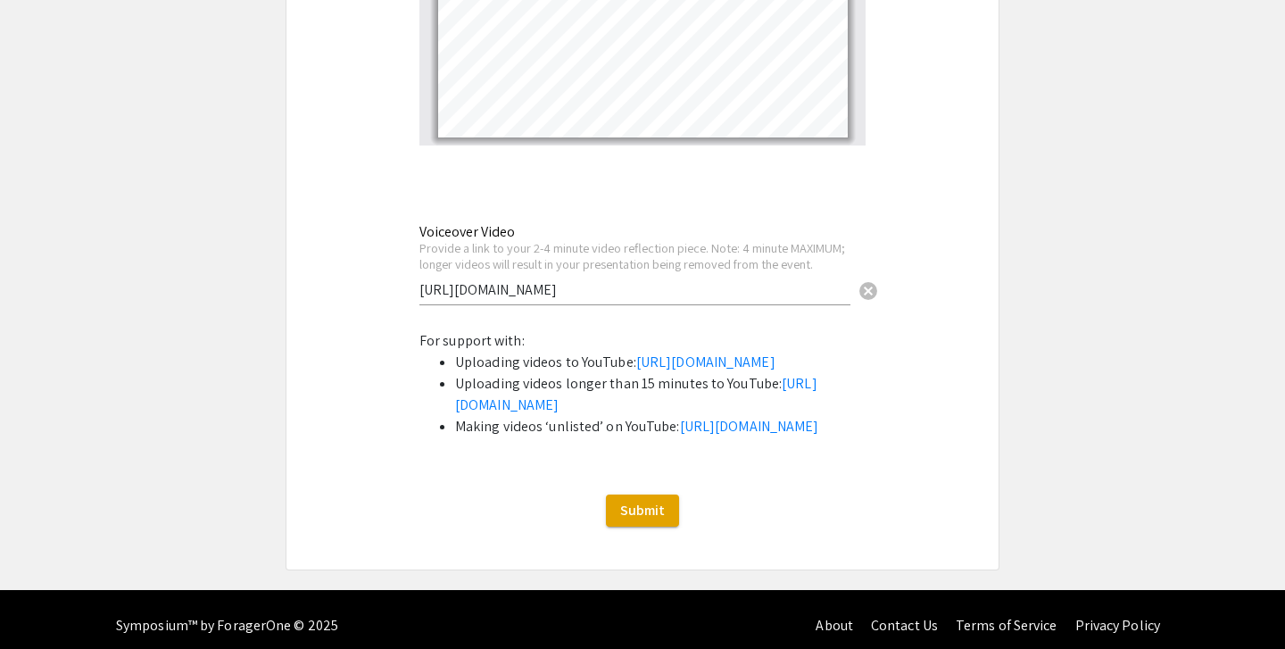
scroll to position [6077, 0]
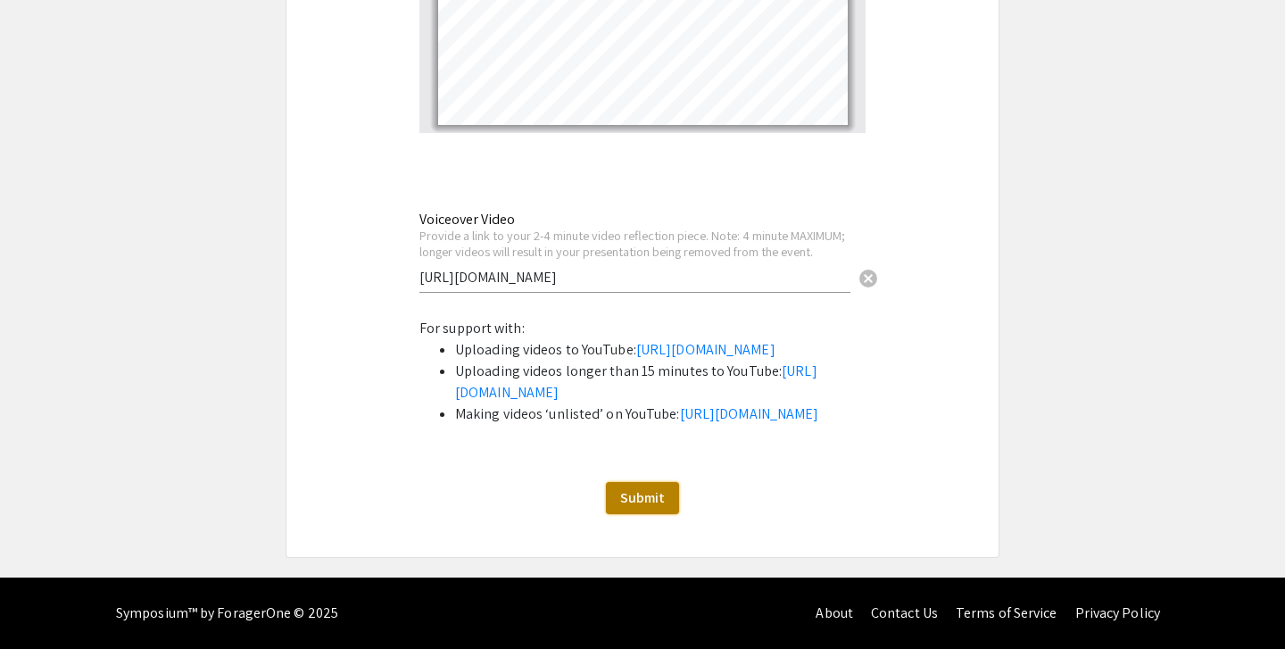
click at [647, 501] on span "Submit" at bounding box center [642, 497] width 45 height 19
click at [632, 487] on button "Submit" at bounding box center [642, 498] width 73 height 32
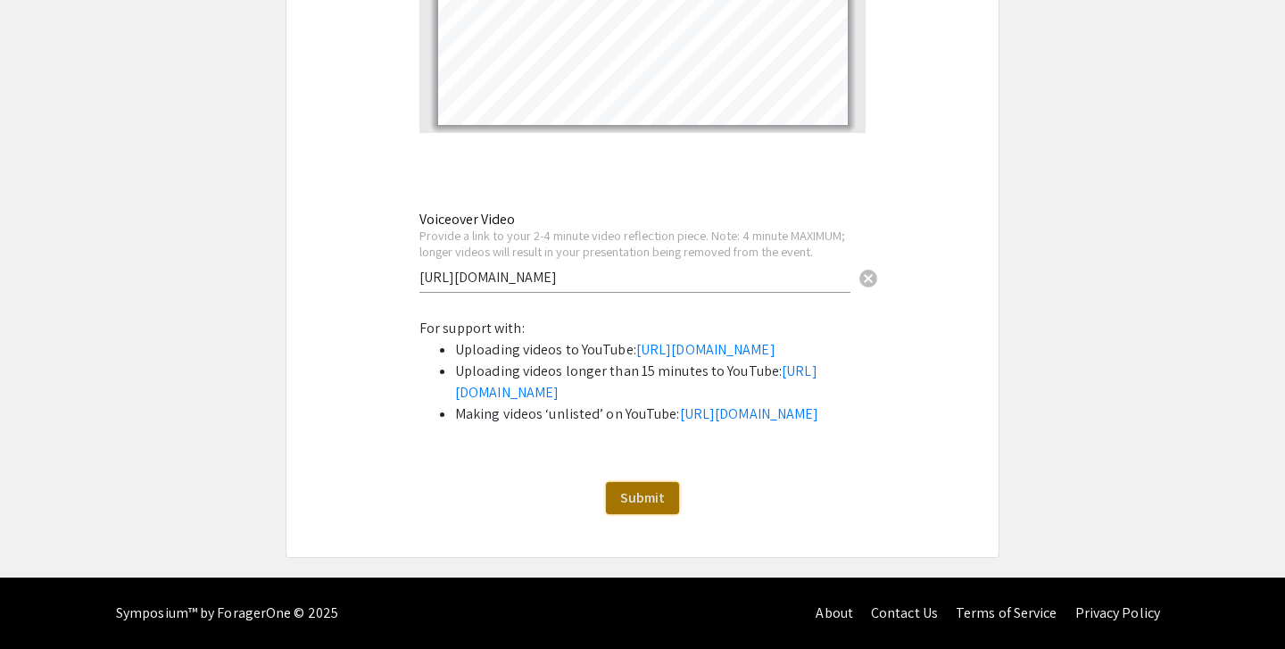
click at [632, 487] on button "Submit" at bounding box center [642, 498] width 73 height 32
click at [635, 499] on span "Submit" at bounding box center [642, 497] width 45 height 19
